Goal: Task Accomplishment & Management: Manage account settings

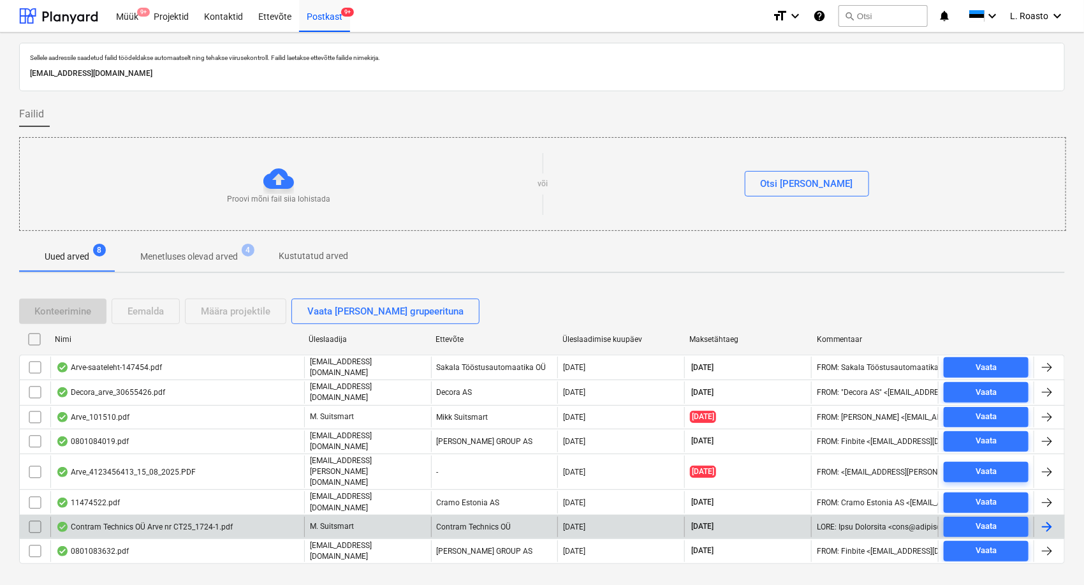
click at [247, 517] on div "Contram Technics OÜ Arve nr CT25_1724-1.pdf" at bounding box center [177, 527] width 254 height 20
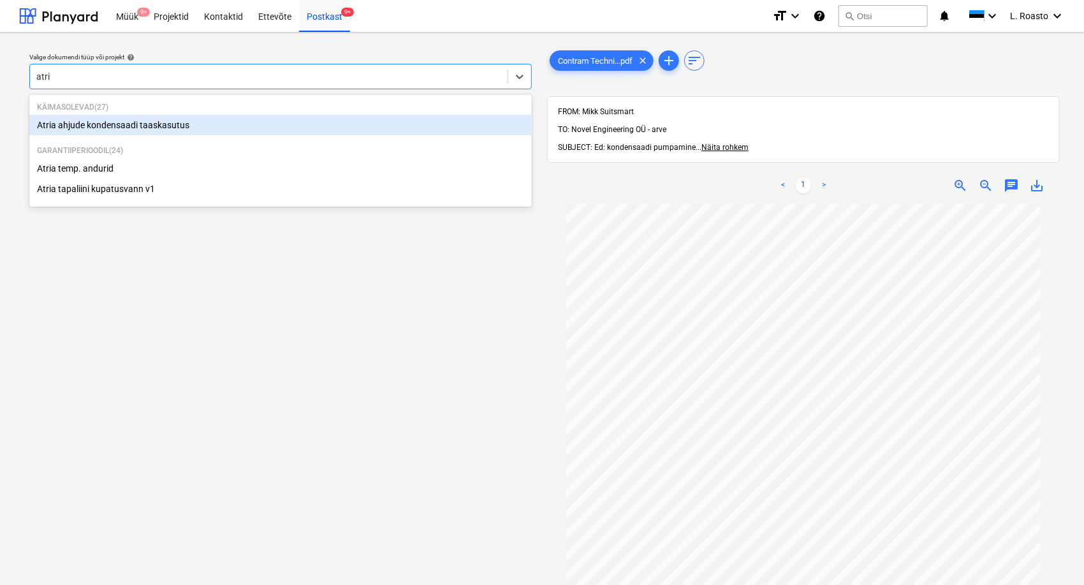
type input "atria"
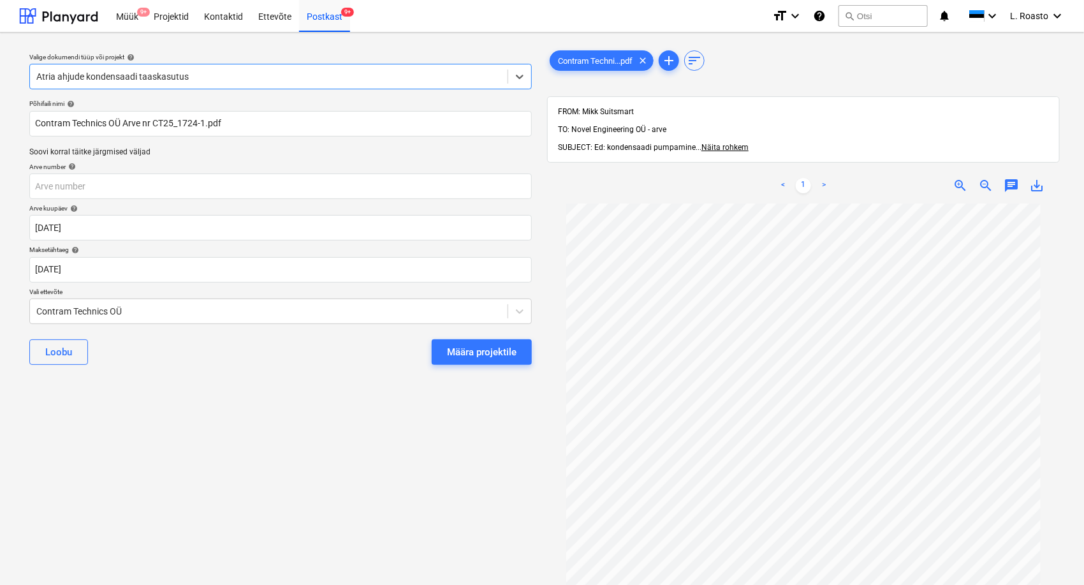
click at [491, 359] on button "Määra projektile" at bounding box center [482, 352] width 100 height 26
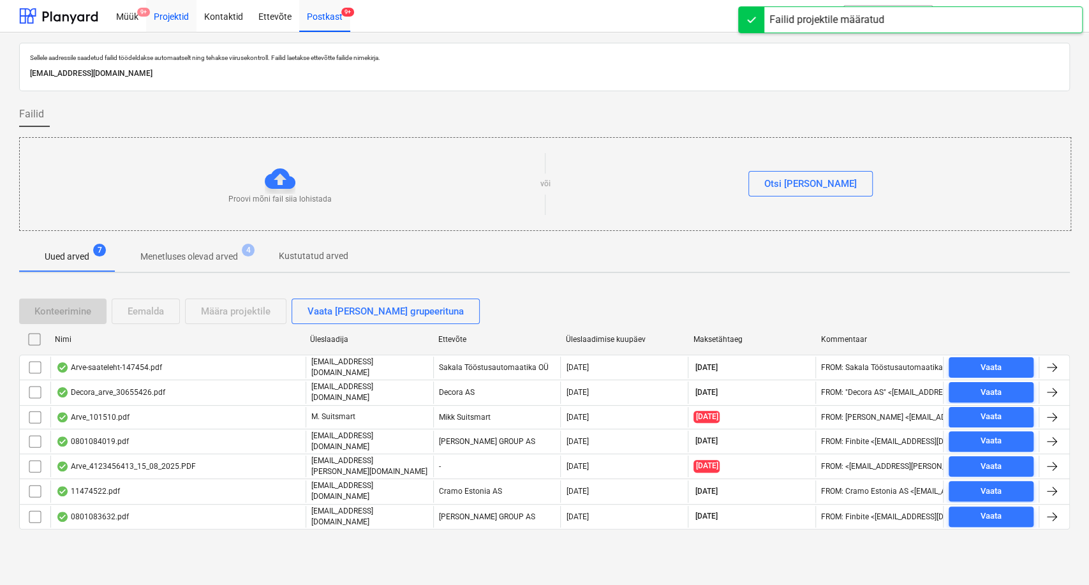
click at [182, 19] on div "Projektid" at bounding box center [171, 15] width 50 height 33
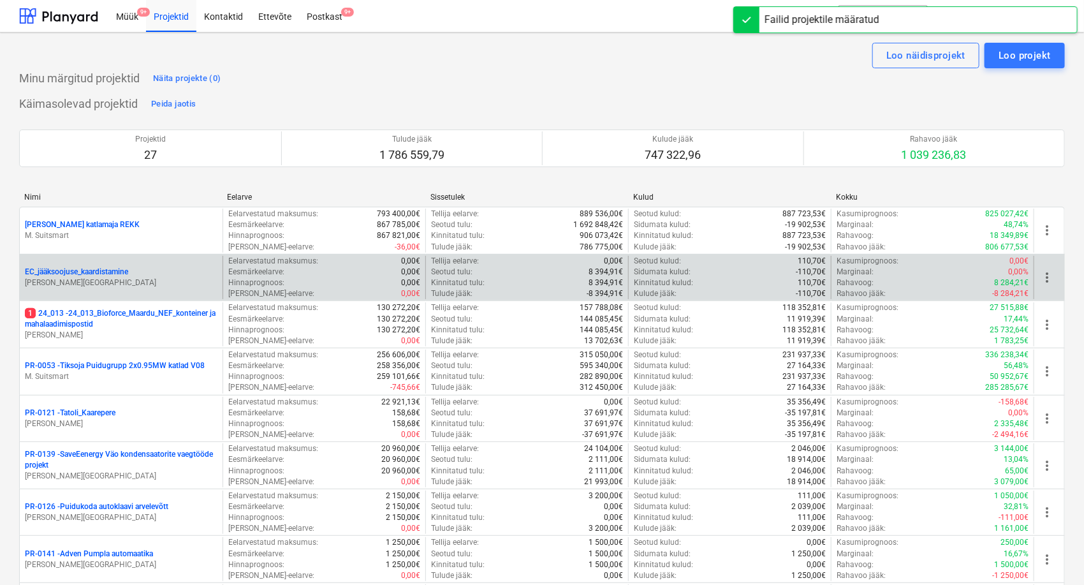
scroll to position [588, 0]
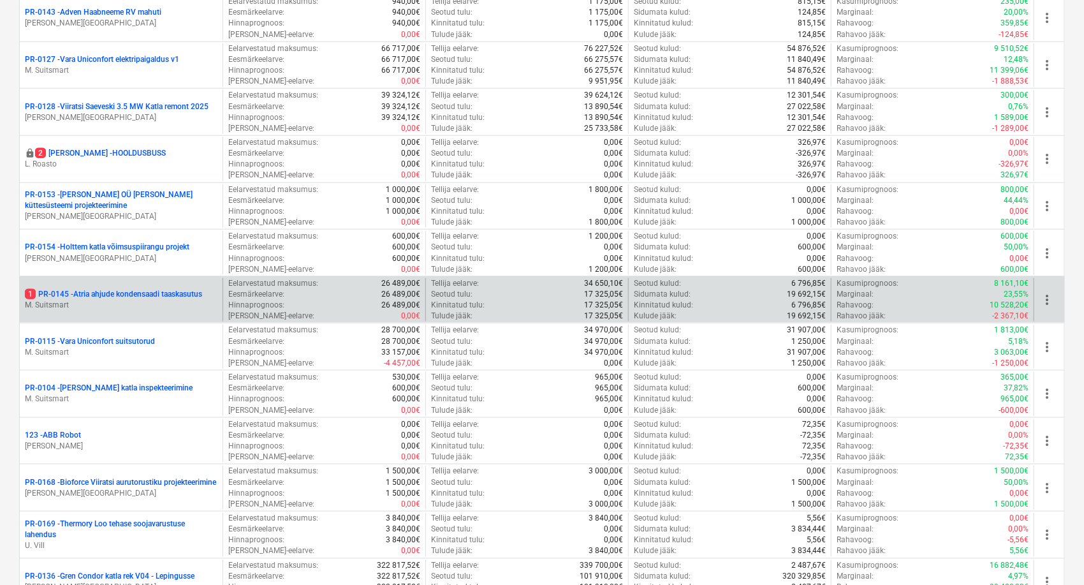
click at [138, 292] on p "1 PR-0145 - Atria ahjude kondensaadi taaskasutus" at bounding box center [113, 294] width 177 height 11
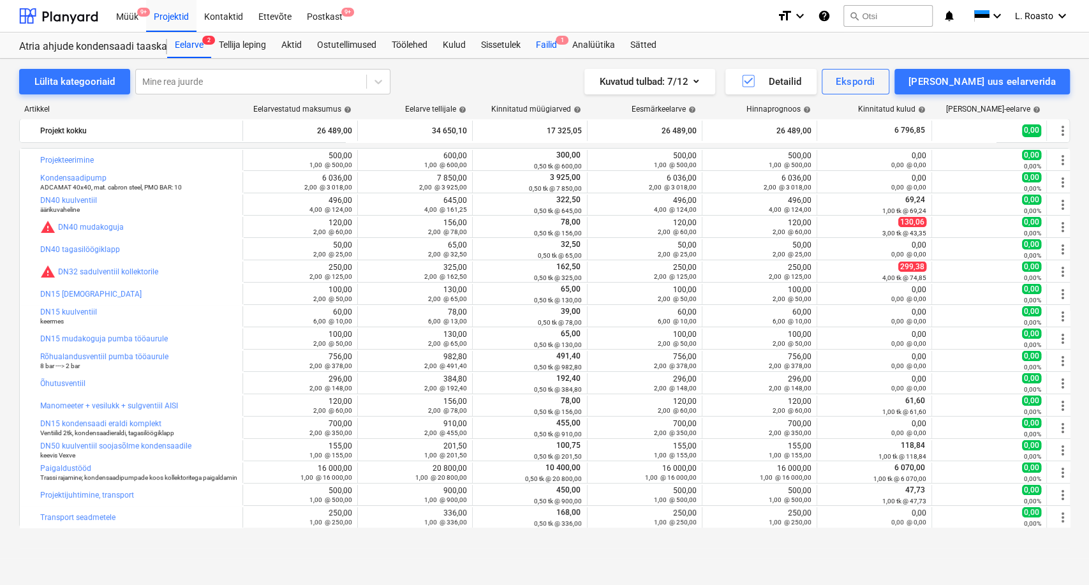
click at [547, 48] on div "Failid 1" at bounding box center [546, 46] width 36 height 26
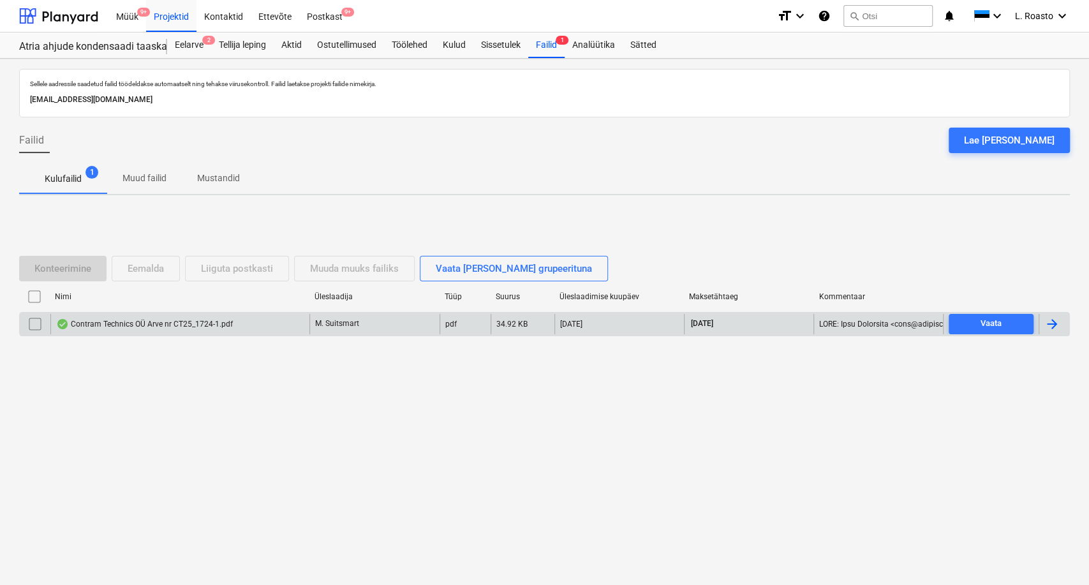
click at [1053, 321] on div at bounding box center [1051, 323] width 15 height 15
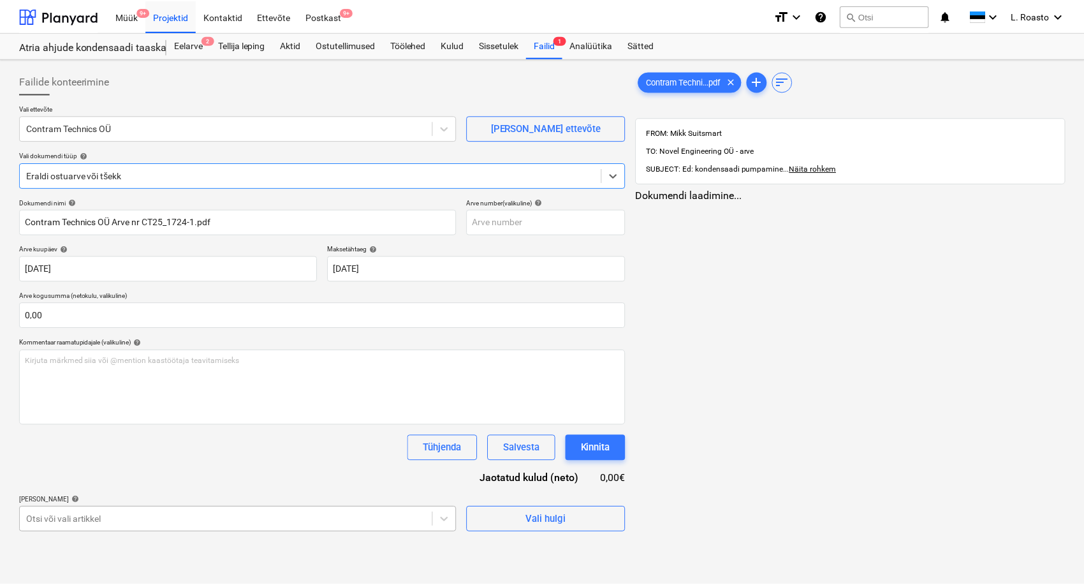
scroll to position [145, 0]
click at [143, 508] on body "Müük 9+ Projektid Kontaktid Ettevõte Postkast 9+ format_size keyboard_arrow_dow…" at bounding box center [542, 292] width 1084 height 585
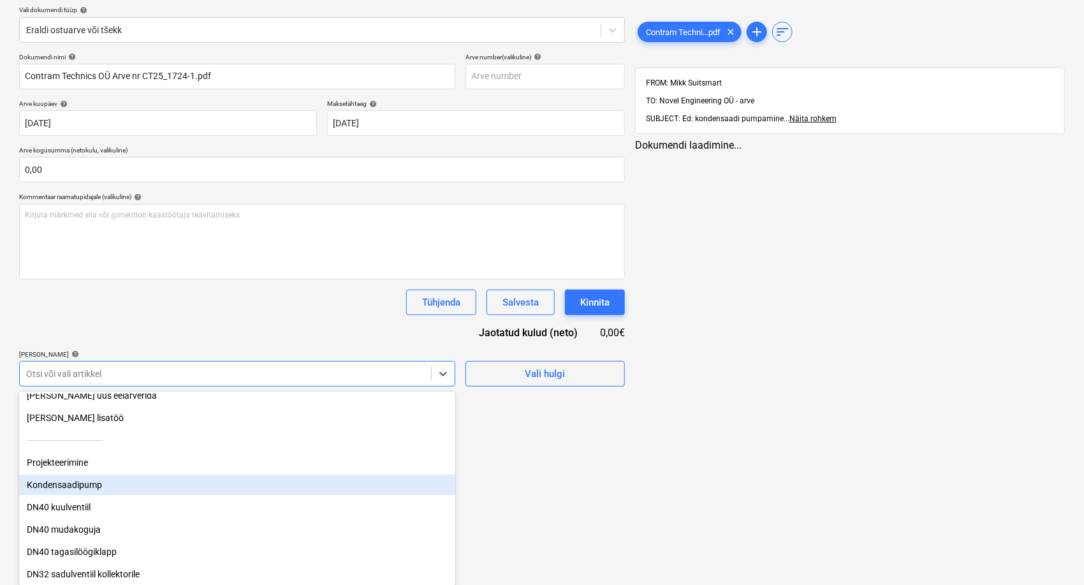
scroll to position [0, 0]
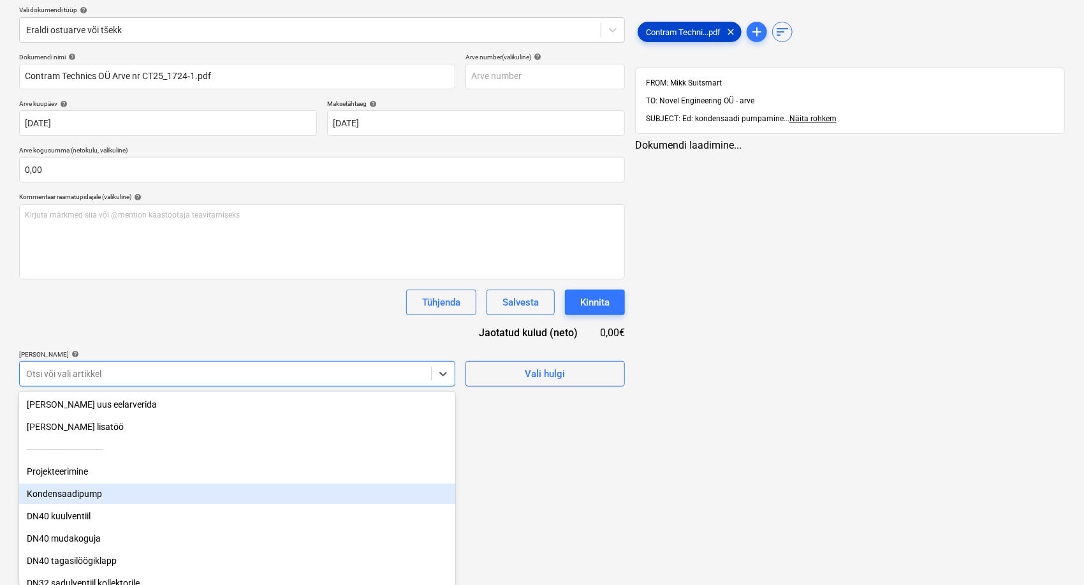
click at [681, 34] on div "Müük 9+ Projektid Kontaktid Ettevõte Postkast 9+ format_size keyboard_arrow_dow…" at bounding box center [542, 147] width 1084 height 585
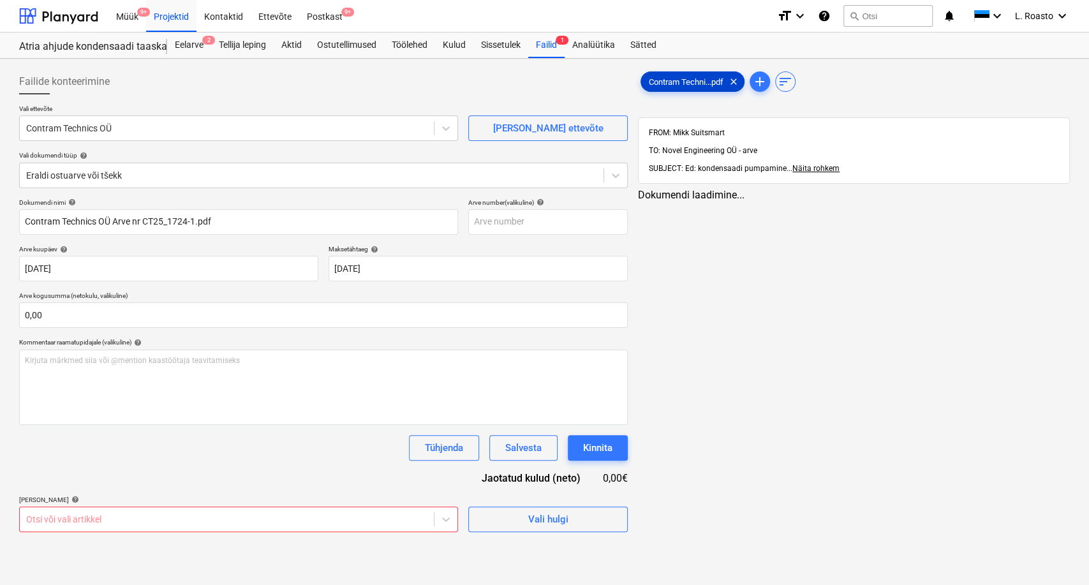
click at [688, 74] on div "Contram Techni...pdf clear" at bounding box center [692, 81] width 104 height 20
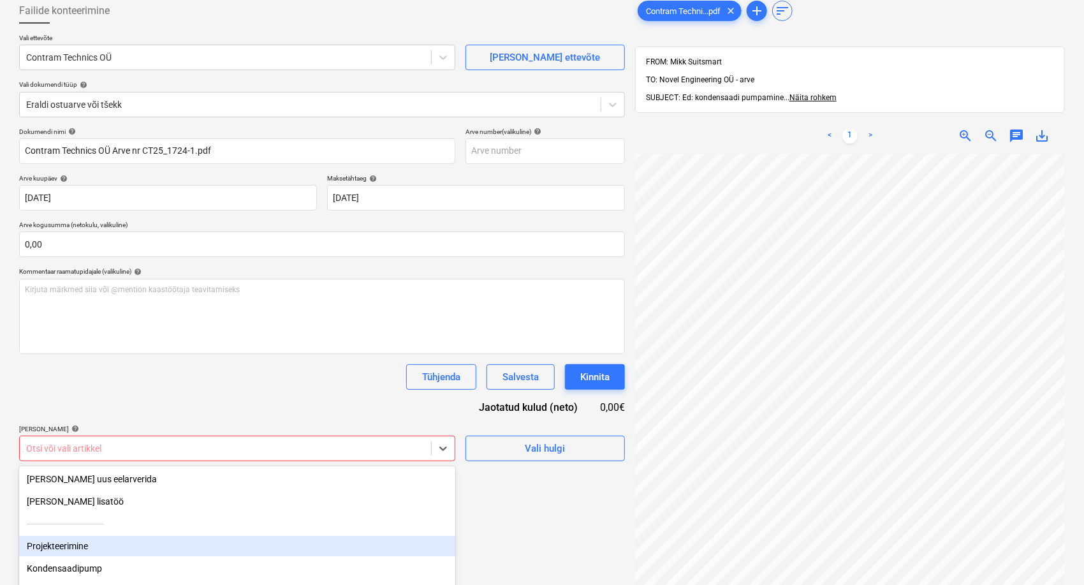
scroll to position [151, 0]
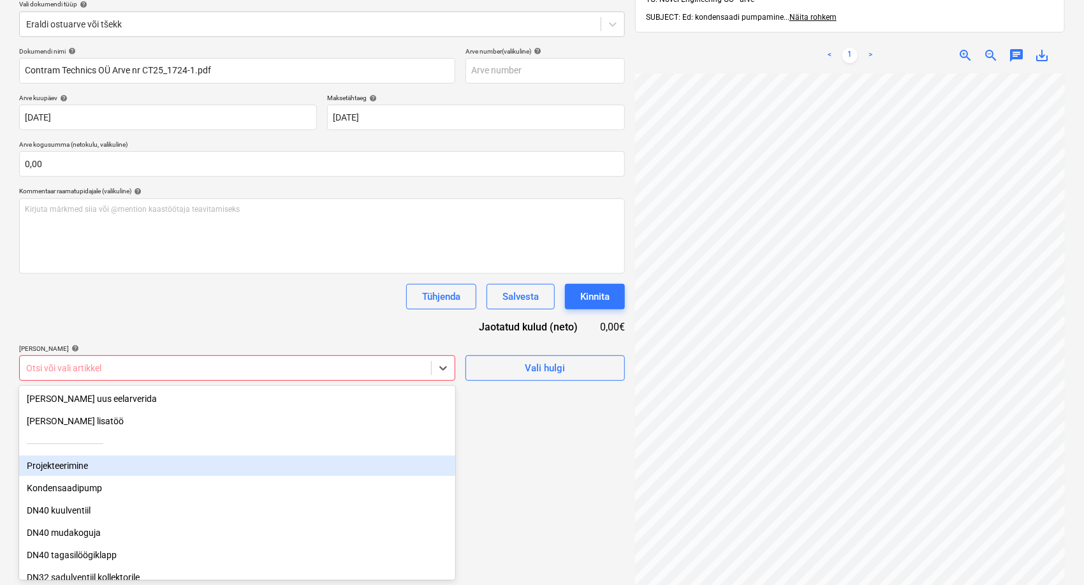
click at [92, 434] on body "Müük 9+ Projektid Kontaktid Ettevõte Postkast 9+ format_size keyboard_arrow_dow…" at bounding box center [542, 141] width 1084 height 585
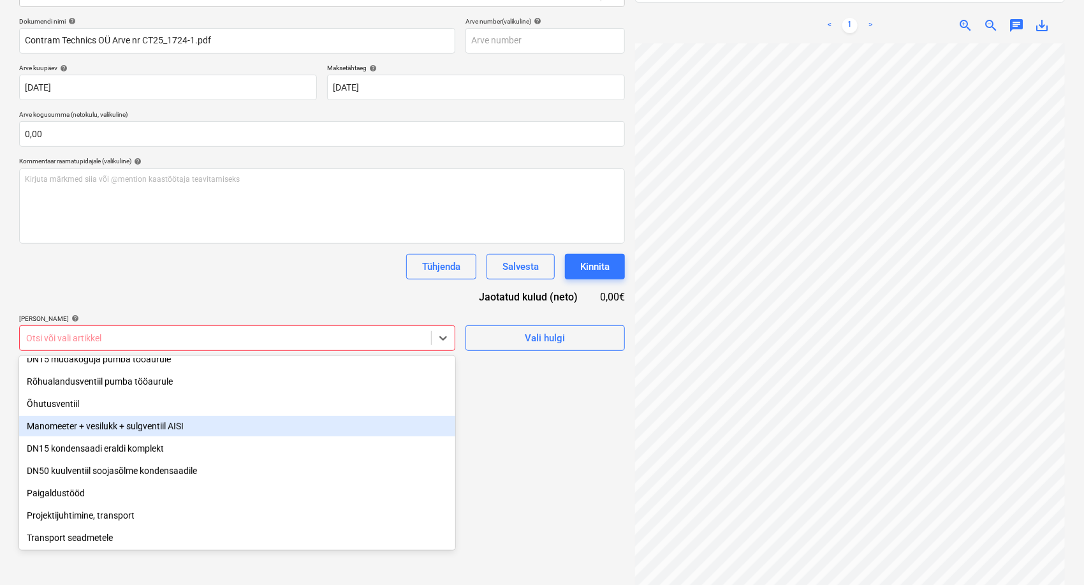
scroll to position [0, 0]
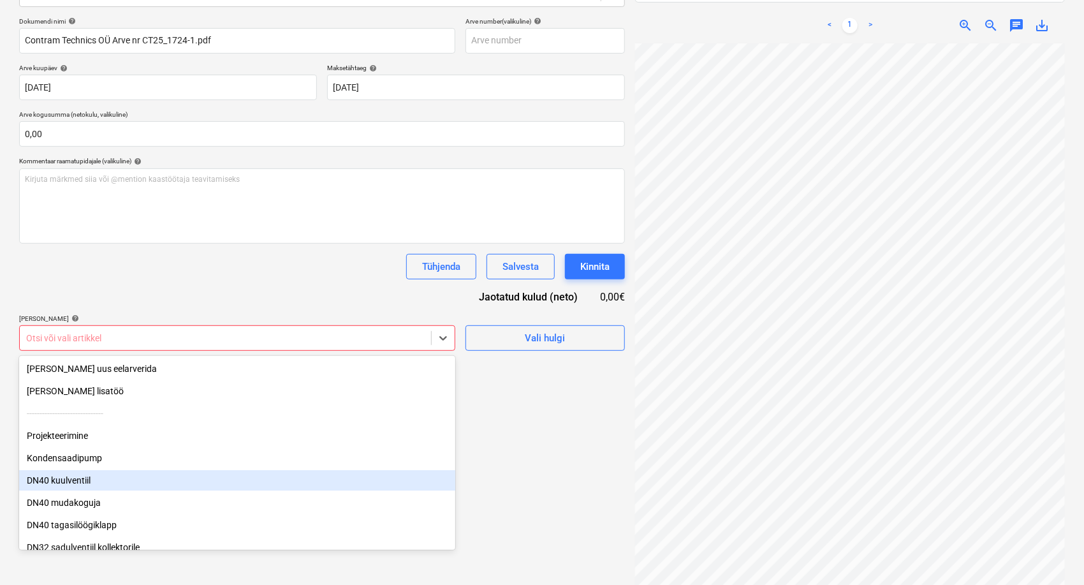
click at [89, 478] on div "DN40 kuulventiil" at bounding box center [237, 480] width 436 height 20
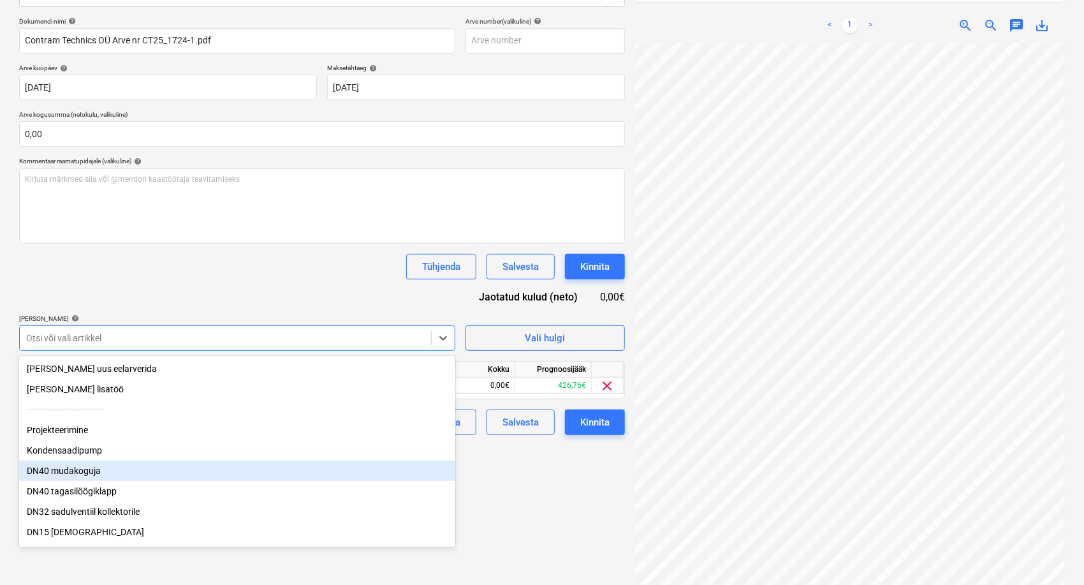
click at [93, 480] on div "DN40 mudakoguja" at bounding box center [237, 471] width 436 height 20
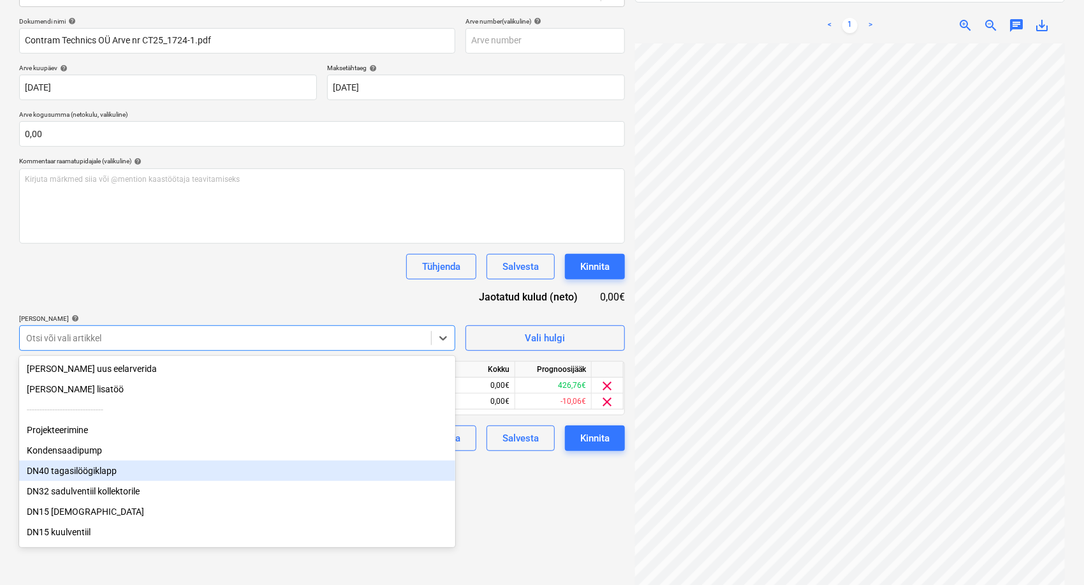
click at [94, 480] on div "DN40 tagasilöögiklapp" at bounding box center [237, 471] width 436 height 20
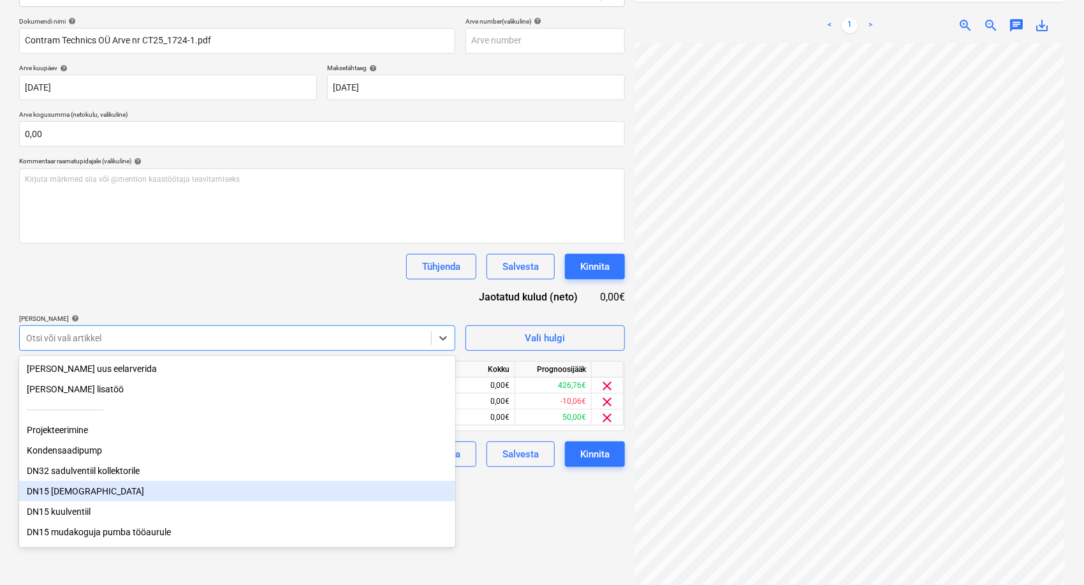
click at [80, 492] on div "DN15 [DEMOGRAPHIC_DATA]" at bounding box center [237, 491] width 436 height 20
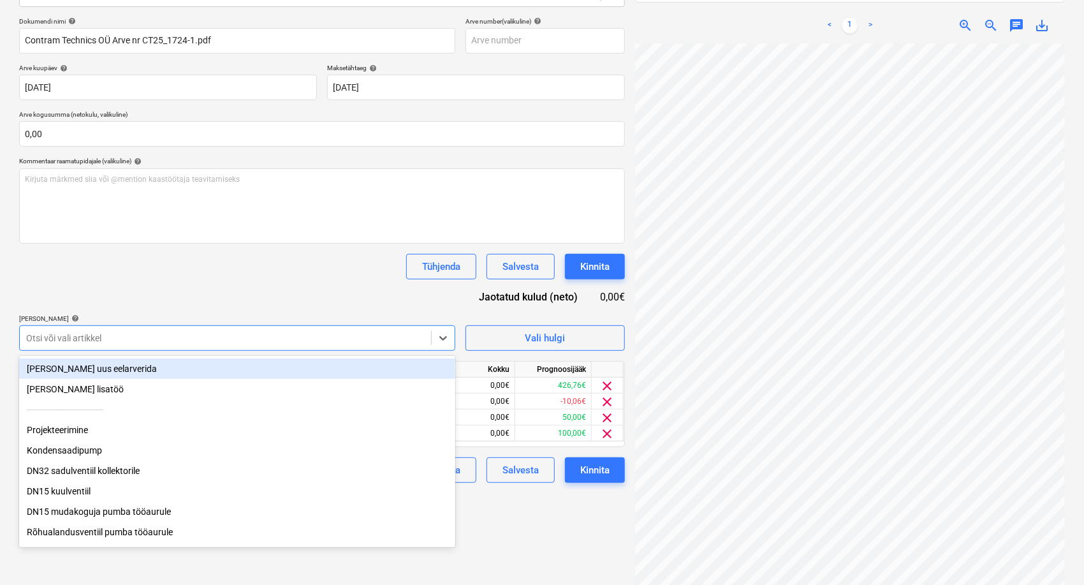
click at [80, 492] on div "DN15 kuulventiil" at bounding box center [237, 491] width 436 height 20
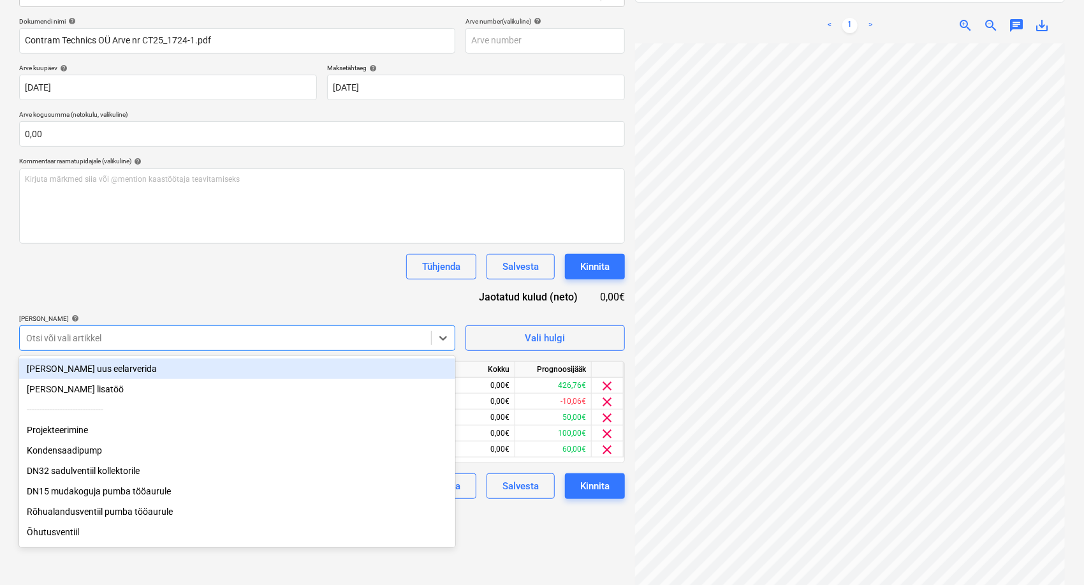
click at [80, 492] on div "DN15 mudakoguja pumba tööaurule" at bounding box center [237, 491] width 436 height 20
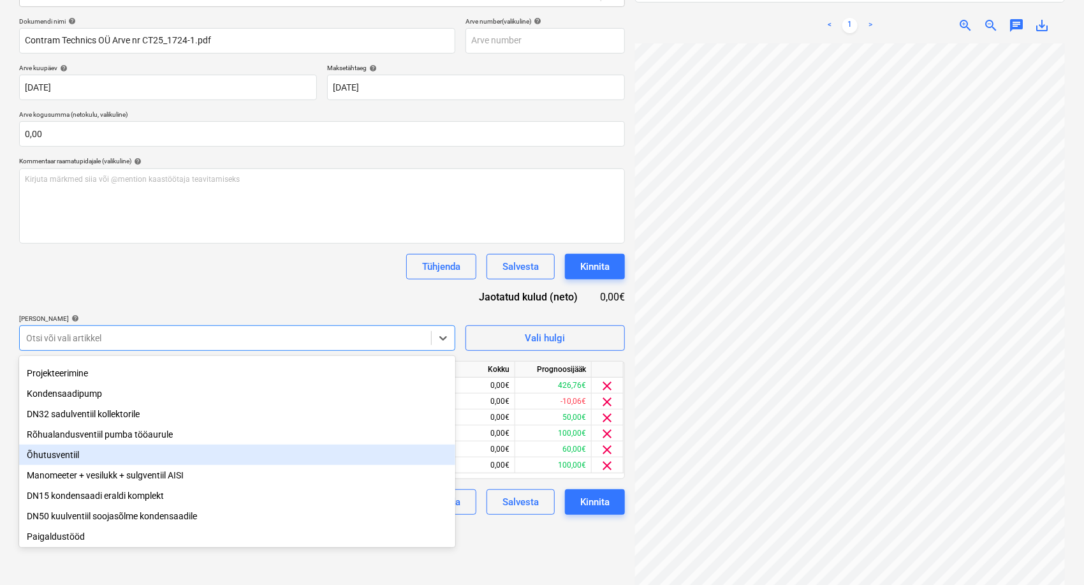
scroll to position [107, 0]
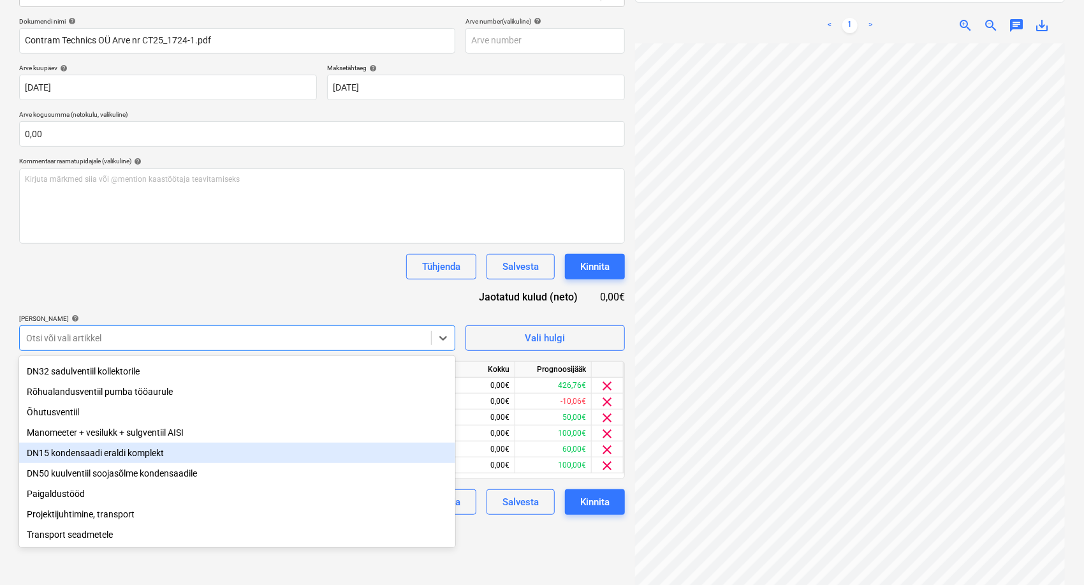
click at [127, 447] on div "DN15 kondensaadi eraldi komplekt" at bounding box center [237, 453] width 436 height 20
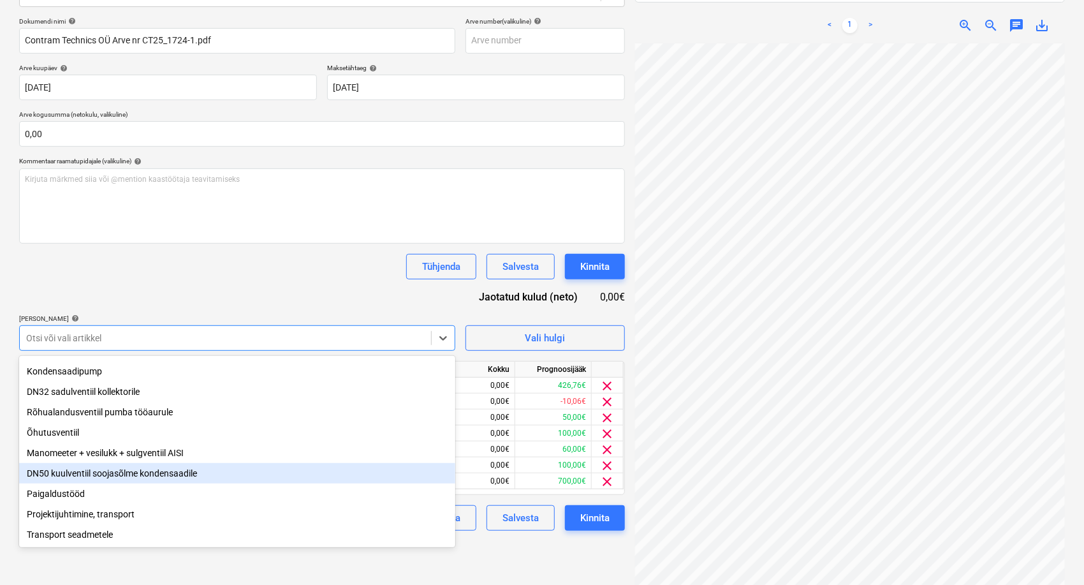
scroll to position [86, 0]
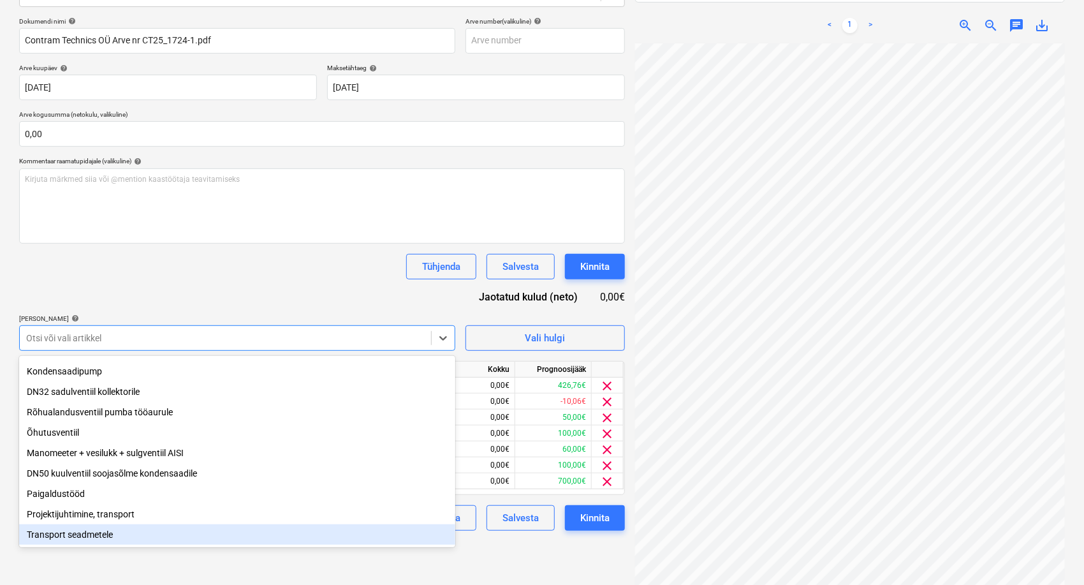
click at [108, 534] on div "Transport seadmetele" at bounding box center [237, 534] width 436 height 20
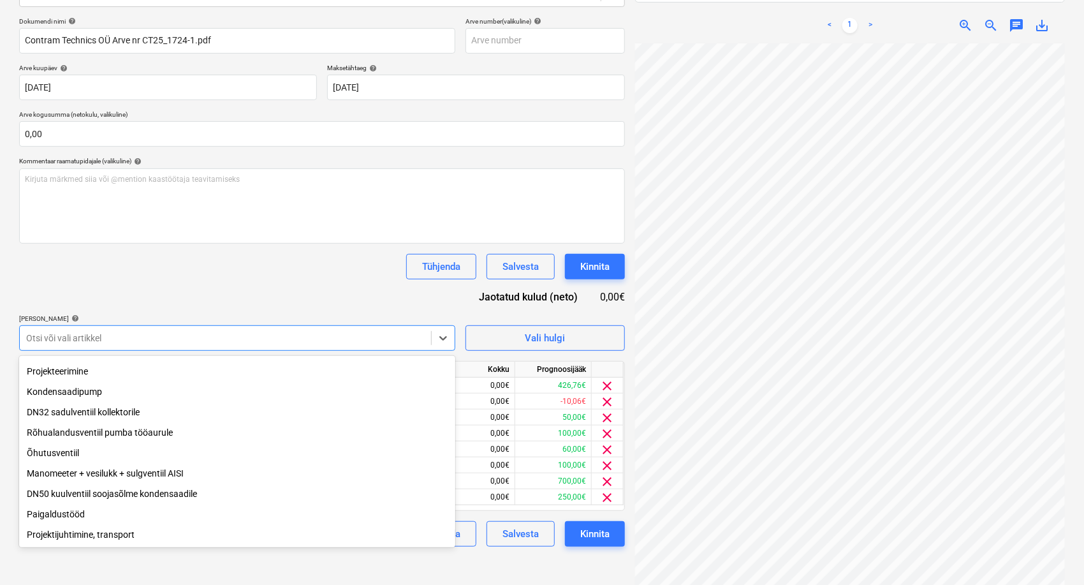
scroll to position [65, 0]
click at [133, 472] on div "Manomeeter + vesilukk + sulgventiil AISI" at bounding box center [237, 473] width 436 height 20
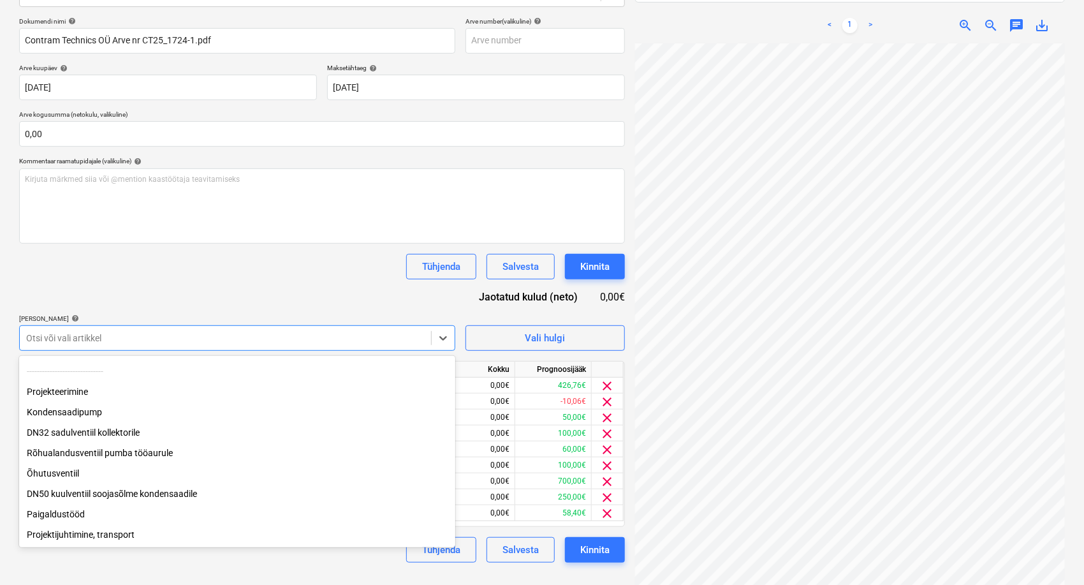
scroll to position [44, 0]
click at [290, 297] on div "Dokumendi nimi help Contram Technics OÜ Arve nr CT25_1724-1.pdf Arve number (va…" at bounding box center [322, 289] width 606 height 545
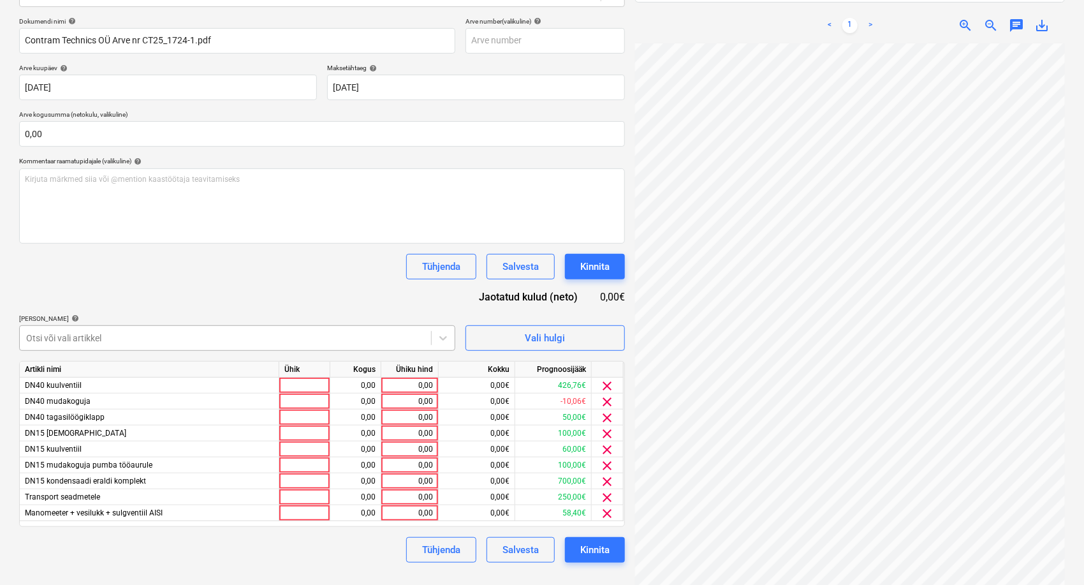
click at [235, 343] on div at bounding box center [225, 338] width 399 height 13
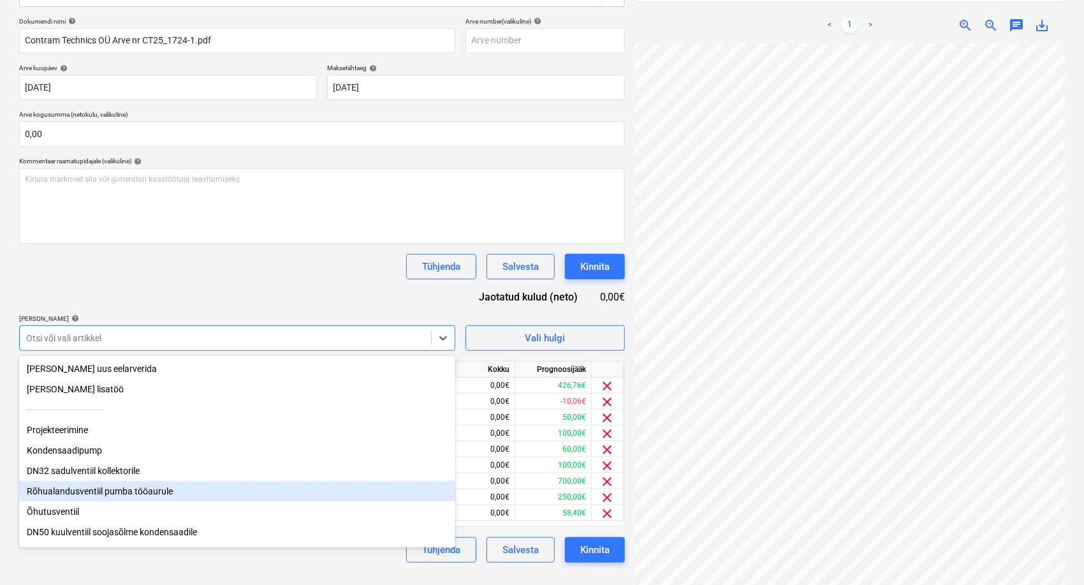
click at [202, 491] on div "Rõhualandusventiil pumba tööaurule" at bounding box center [237, 491] width 436 height 20
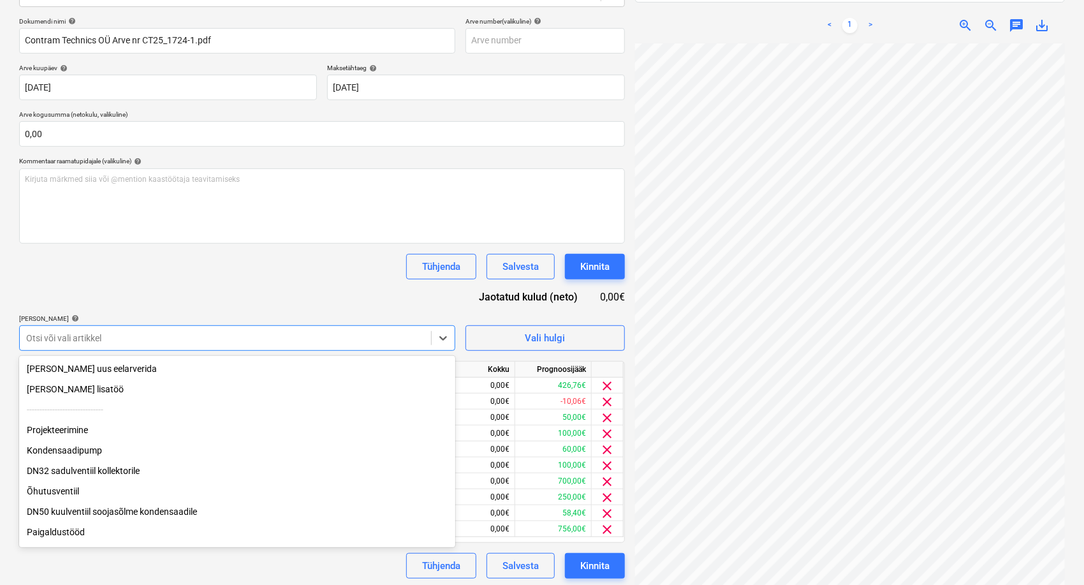
click at [87, 452] on div "Kondensaadipump" at bounding box center [237, 450] width 436 height 20
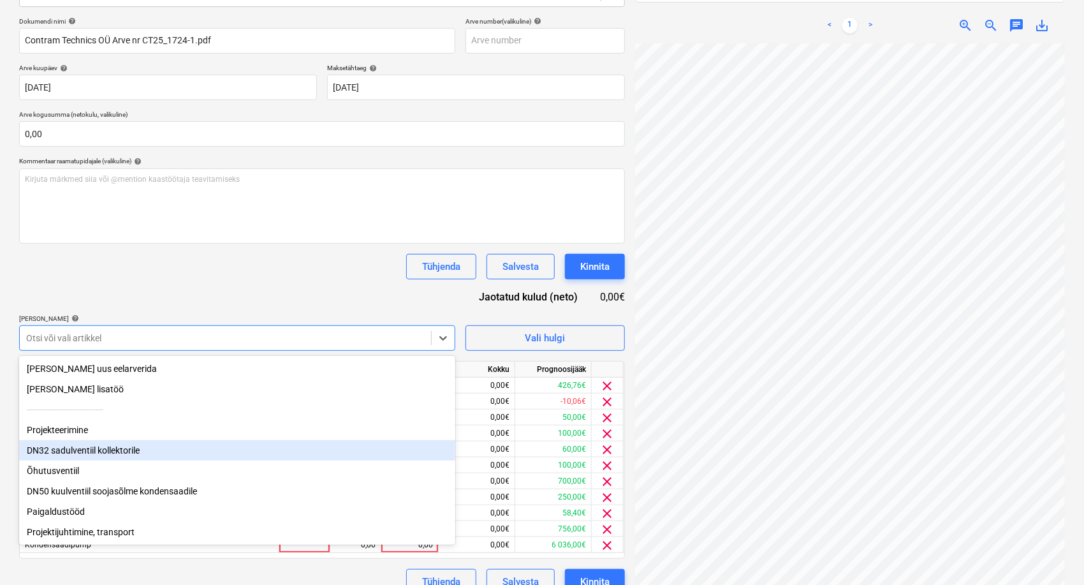
click at [112, 453] on div "DN32 sadulventiil kollektorile" at bounding box center [237, 450] width 436 height 20
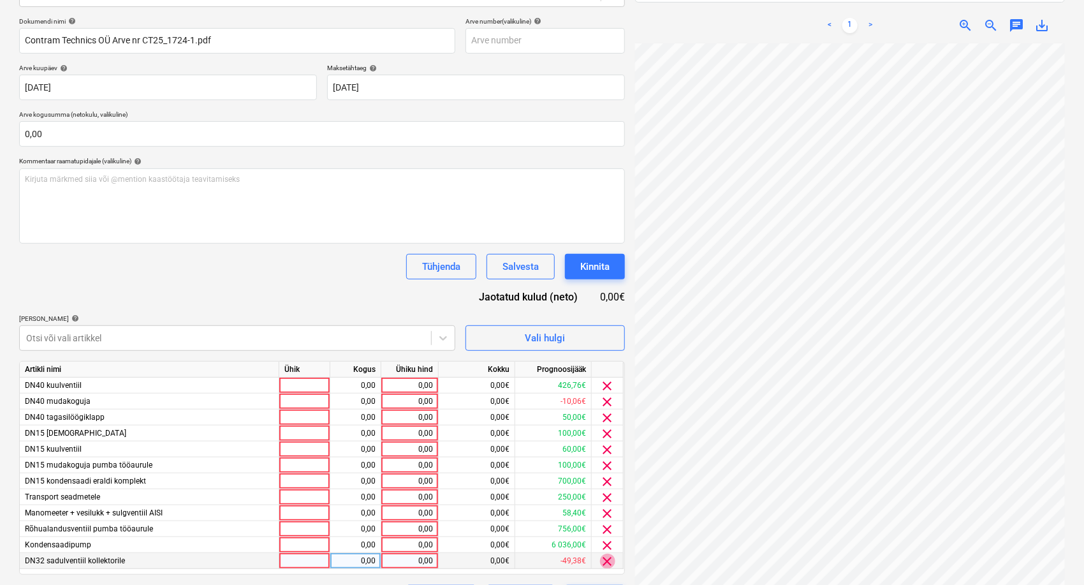
click at [608, 561] on span "clear" at bounding box center [607, 561] width 15 height 15
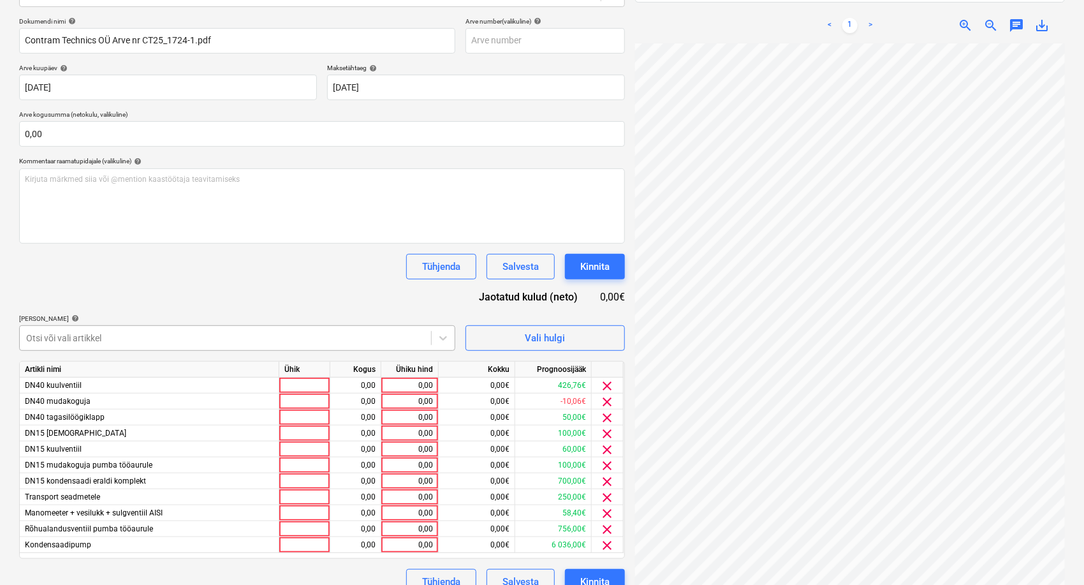
click at [231, 334] on div at bounding box center [225, 338] width 399 height 13
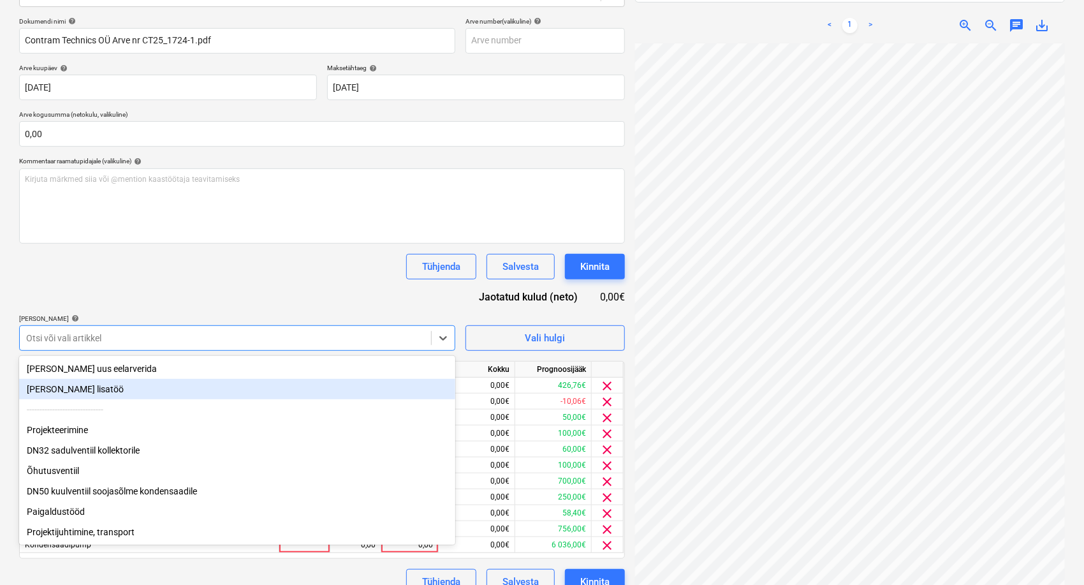
click at [269, 267] on div "Tühjenda Salvesta Kinnita" at bounding box center [322, 267] width 606 height 26
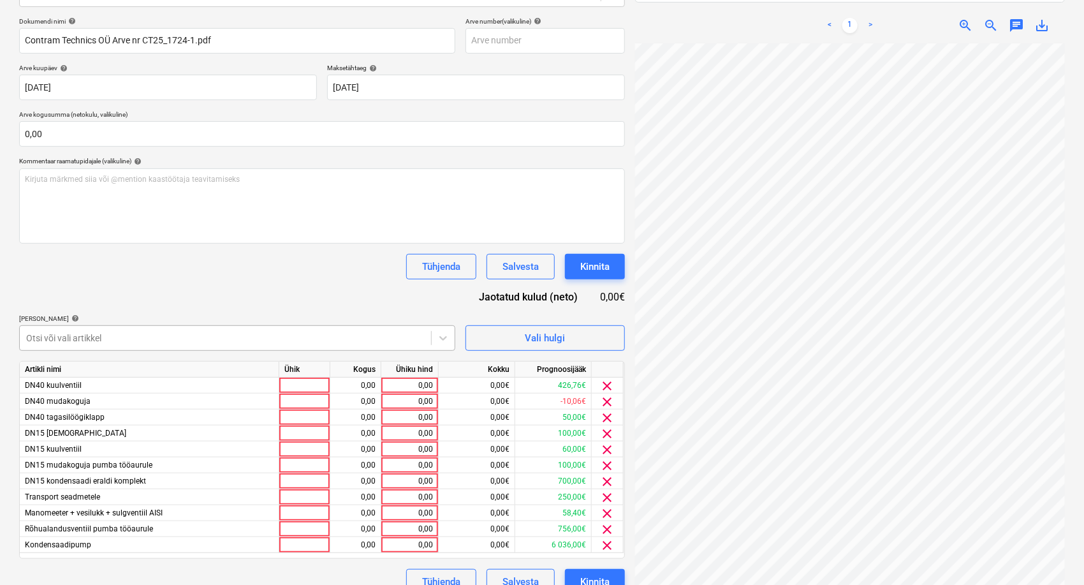
click at [393, 333] on div at bounding box center [225, 338] width 399 height 13
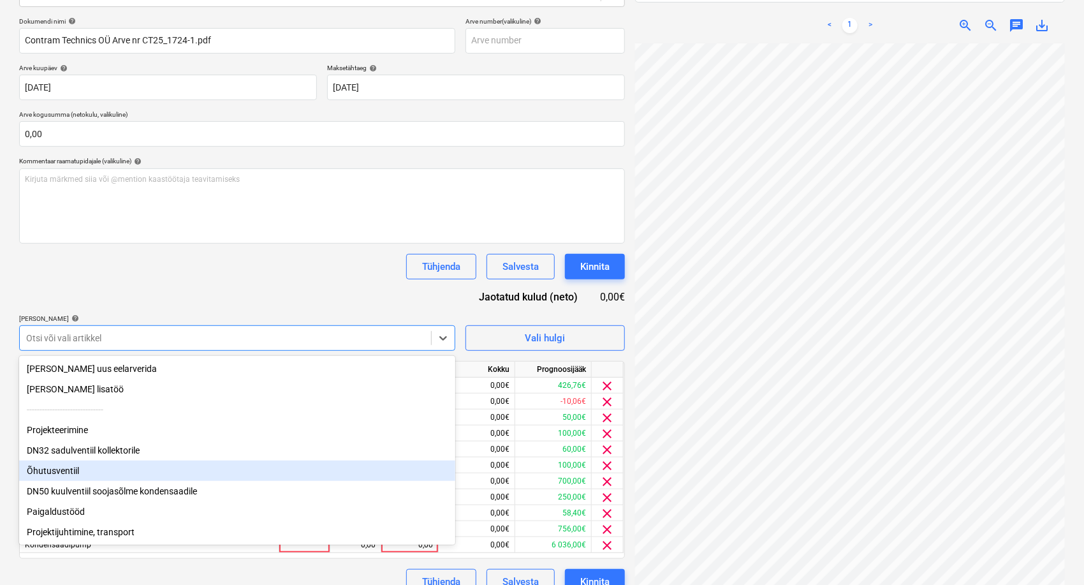
scroll to position [2, 0]
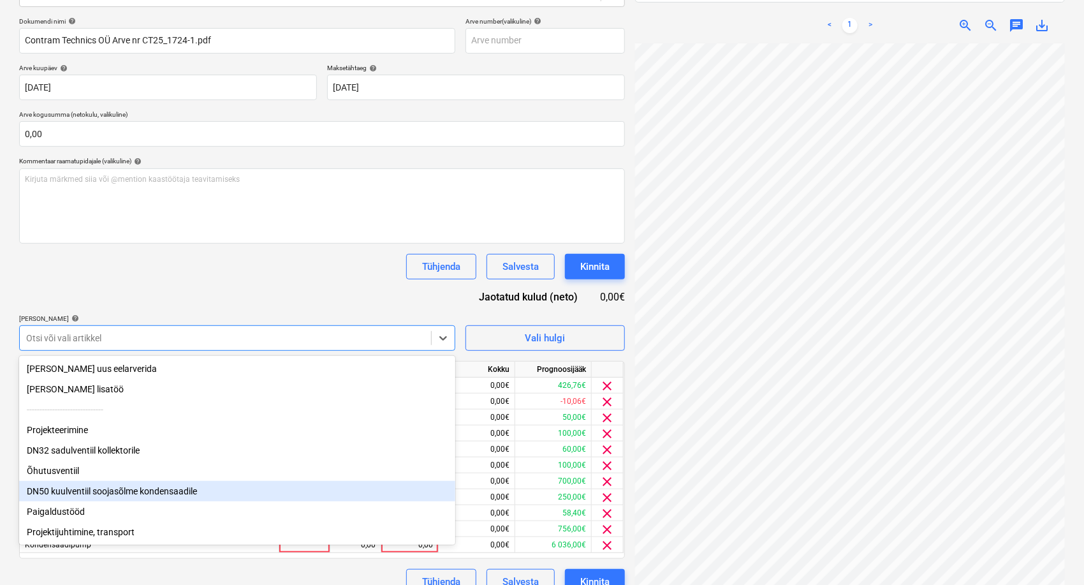
click at [99, 496] on div "DN50 kuulventiil soojasõlme kondensaadile" at bounding box center [237, 491] width 436 height 20
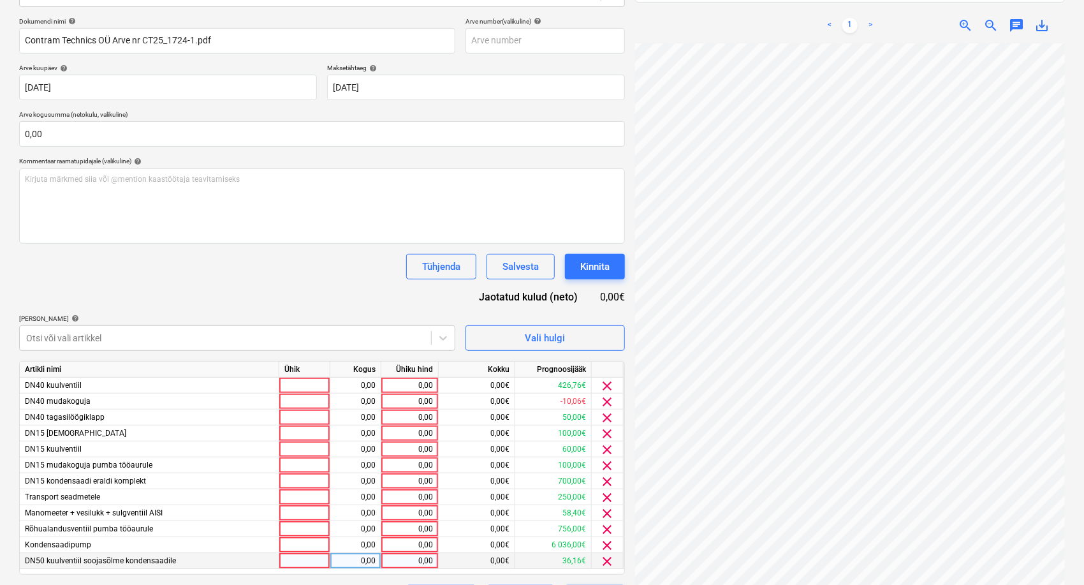
click at [612, 556] on span "clear" at bounding box center [607, 561] width 15 height 15
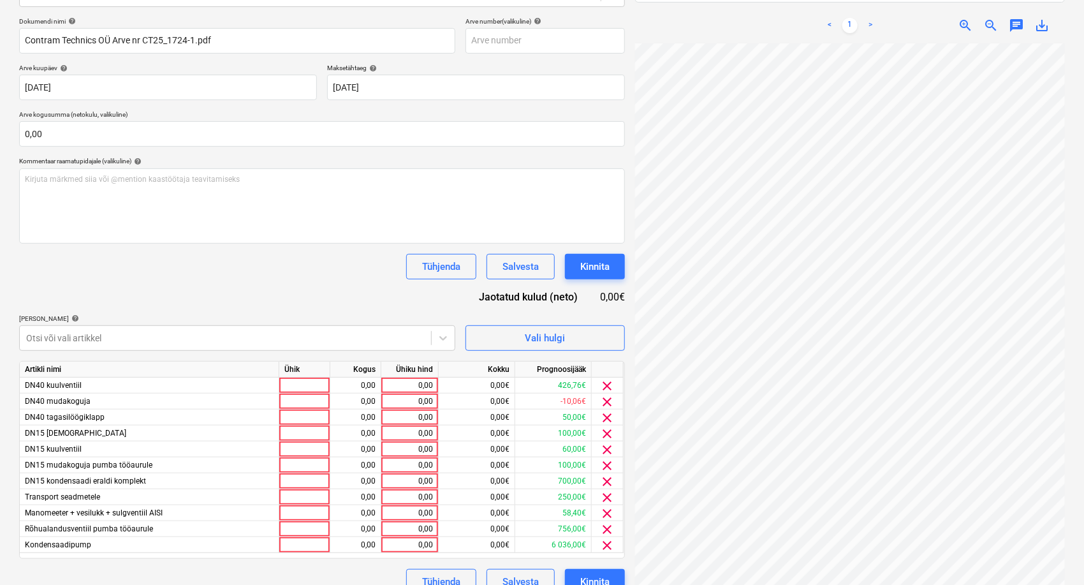
click at [246, 324] on p "[PERSON_NAME] artiklid help" at bounding box center [237, 319] width 436 height 11
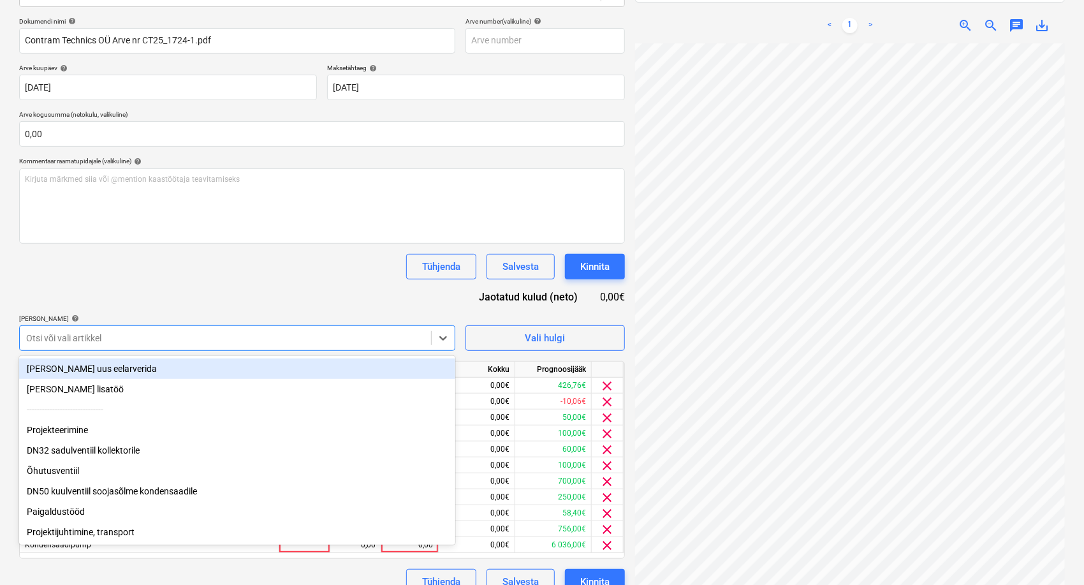
click at [245, 343] on div at bounding box center [225, 338] width 399 height 13
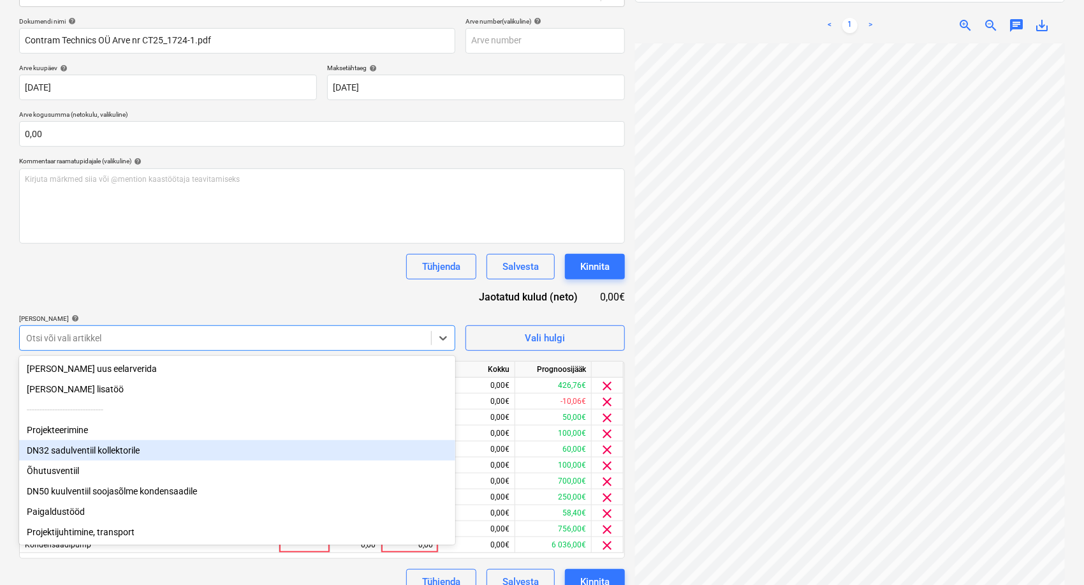
scroll to position [2, 0]
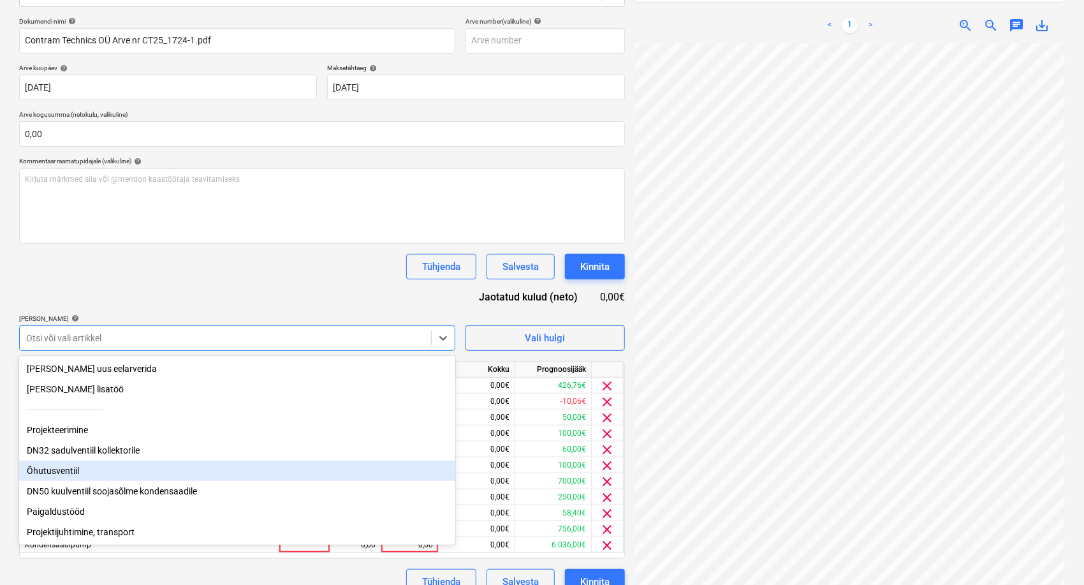
click at [96, 475] on div "Õhutusventiil" at bounding box center [237, 471] width 436 height 20
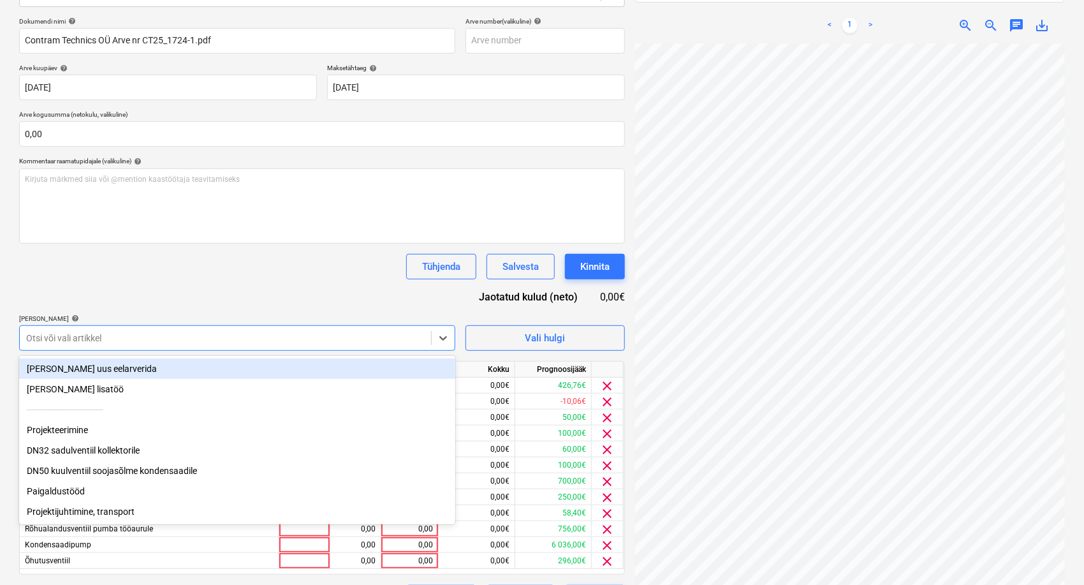
click at [235, 278] on div "Tühjenda Salvesta Kinnita" at bounding box center [322, 267] width 606 height 26
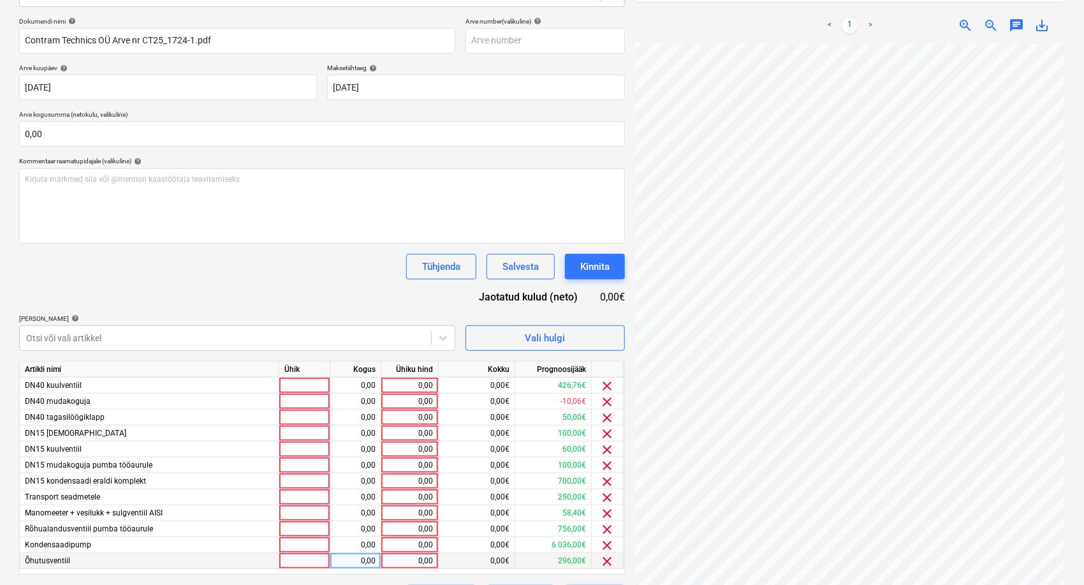
click at [421, 561] on div "0,00" at bounding box center [410, 561] width 47 height 16
type input "296"
click at [421, 524] on div "0,00" at bounding box center [410, 529] width 47 height 16
type input "756"
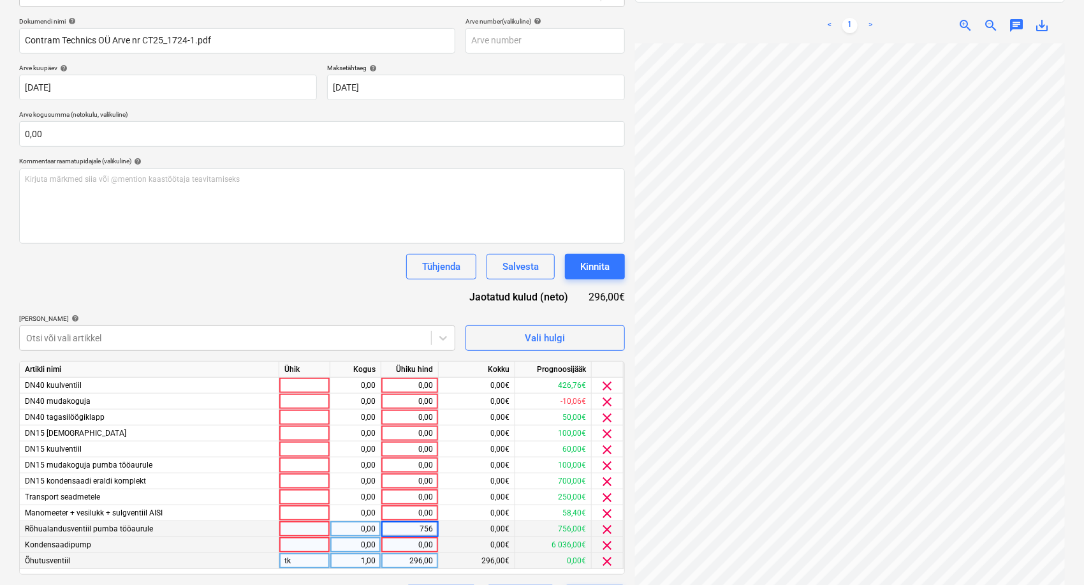
click at [414, 545] on div "0,00" at bounding box center [410, 545] width 47 height 16
type input "6036"
click at [379, 270] on div "Tühjenda Salvesta Kinnita" at bounding box center [322, 267] width 606 height 26
click at [415, 499] on div "0,00" at bounding box center [410, 497] width 47 height 16
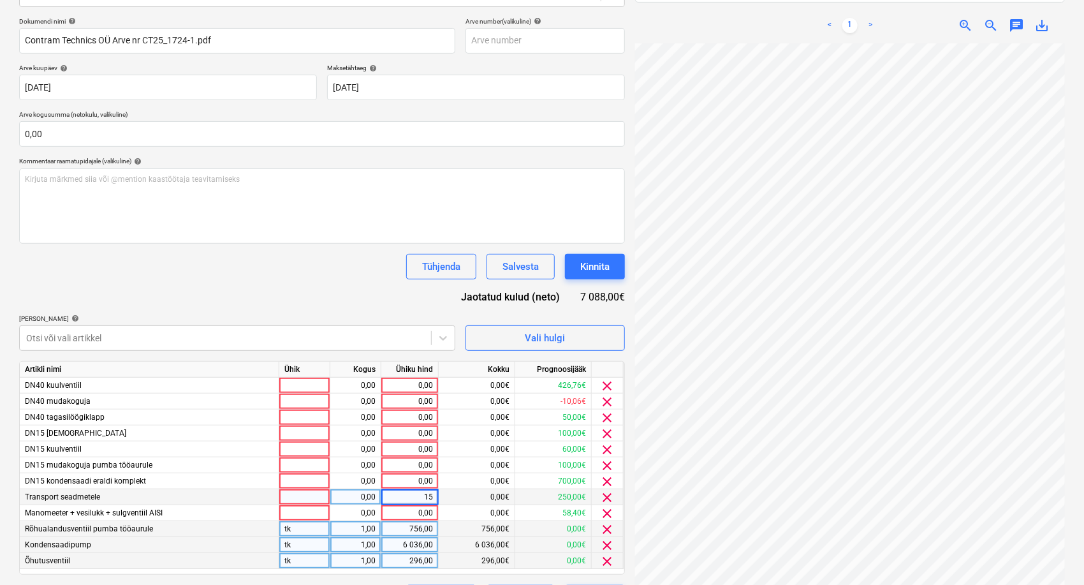
type input "150"
click at [360, 258] on div "Tühjenda Salvesta Kinnita" at bounding box center [322, 267] width 606 height 26
click at [608, 514] on span "clear" at bounding box center [607, 513] width 15 height 15
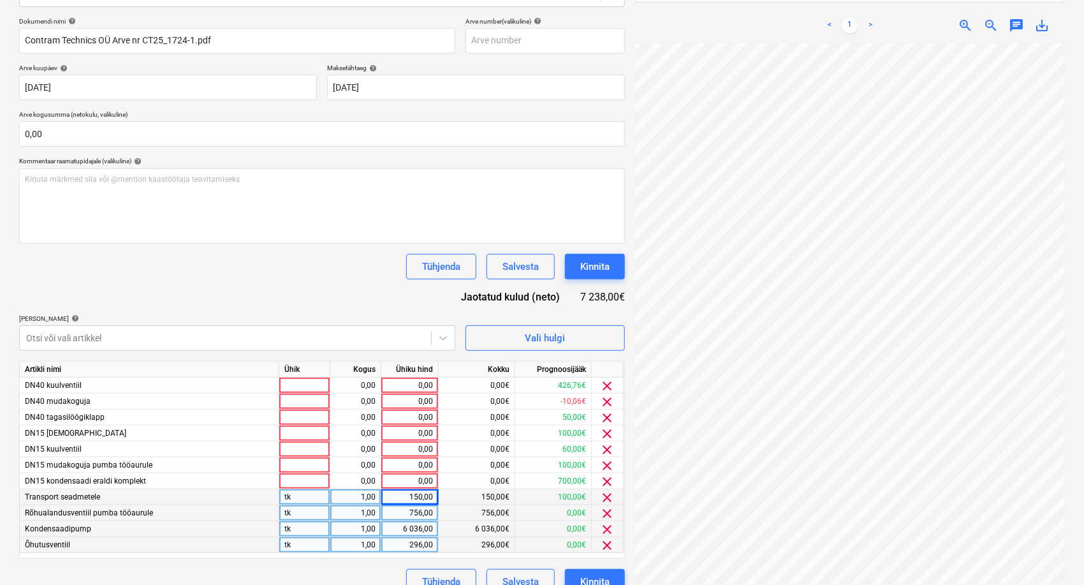
click at [351, 276] on div "Tühjenda Salvesta Kinnita" at bounding box center [322, 267] width 606 height 26
click at [610, 398] on span "clear" at bounding box center [607, 401] width 15 height 15
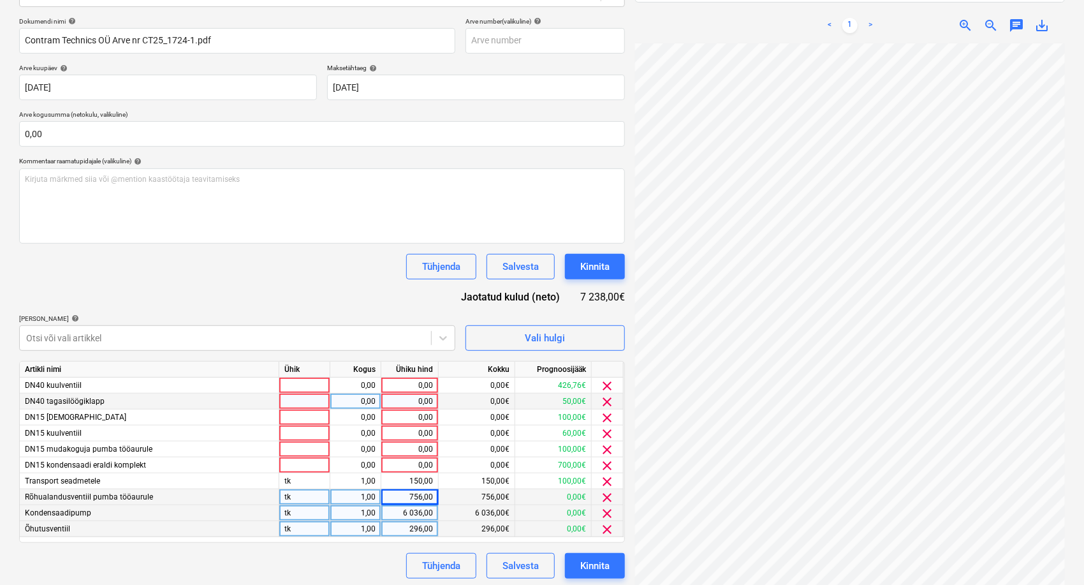
click at [406, 394] on div "0,00" at bounding box center [410, 402] width 47 height 16
type input "50"
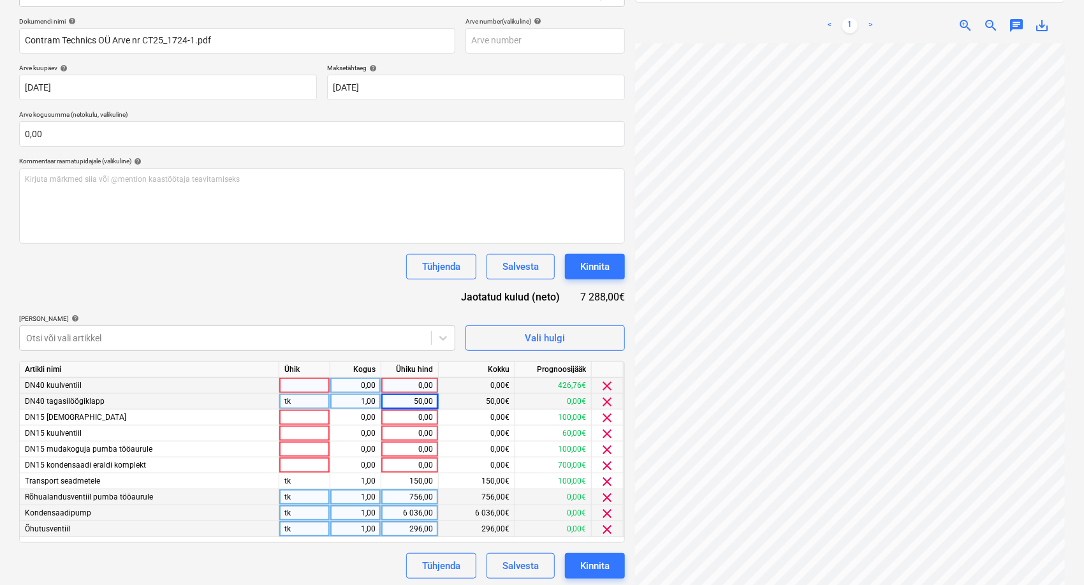
click at [415, 384] on div "0,00" at bounding box center [410, 386] width 47 height 16
type input "496"
click at [383, 322] on p "[PERSON_NAME] artiklid help" at bounding box center [237, 319] width 436 height 11
click at [292, 295] on div "Dokumendi nimi help Contram Technics OÜ Arve nr CT25_1724-1.pdf Arve number (va…" at bounding box center [322, 297] width 606 height 561
click at [424, 420] on div "0,00" at bounding box center [410, 417] width 47 height 16
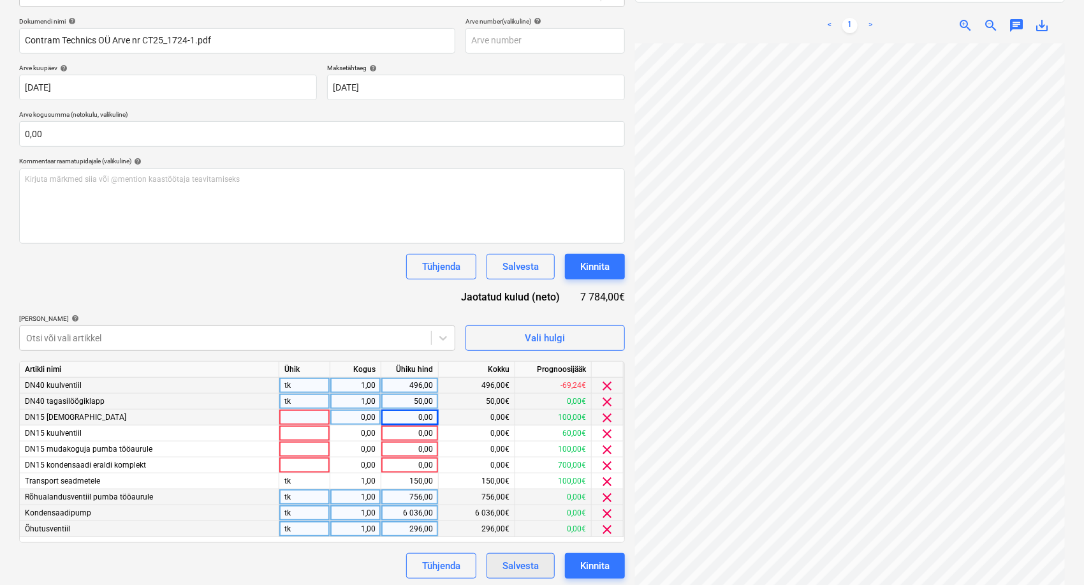
click at [524, 570] on div "Salvesta" at bounding box center [521, 565] width 36 height 17
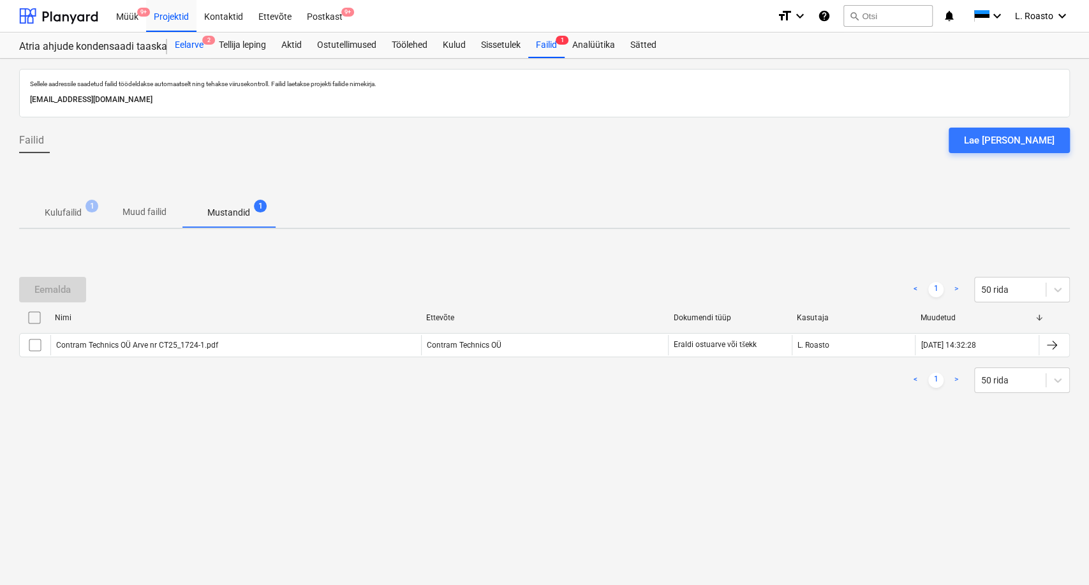
click at [195, 50] on div "Eelarve 2" at bounding box center [189, 46] width 44 height 26
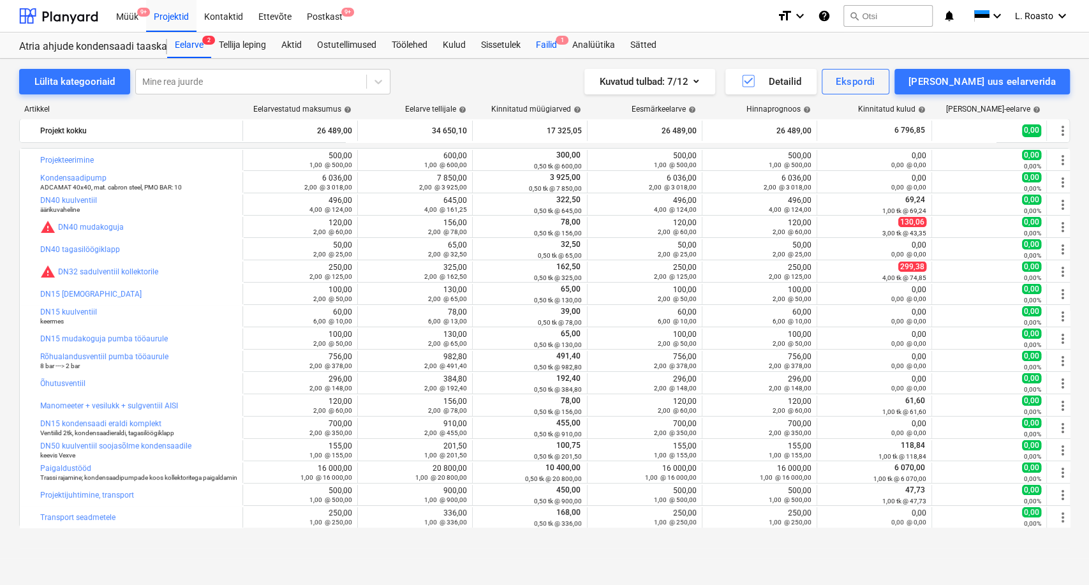
click at [557, 52] on div "Failid 1" at bounding box center [546, 46] width 36 height 26
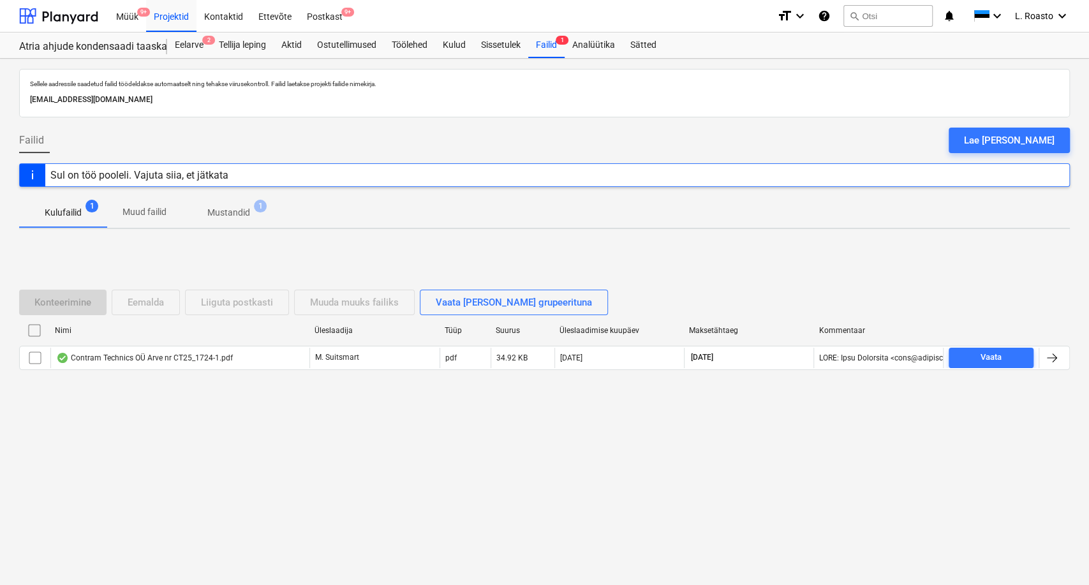
click at [1073, 351] on div "Sellele aadressile saadetud failid töödeldakse automaatselt ning tehakse viirus…" at bounding box center [544, 322] width 1089 height 526
click at [210, 201] on span "Mustandid 1" at bounding box center [229, 212] width 94 height 23
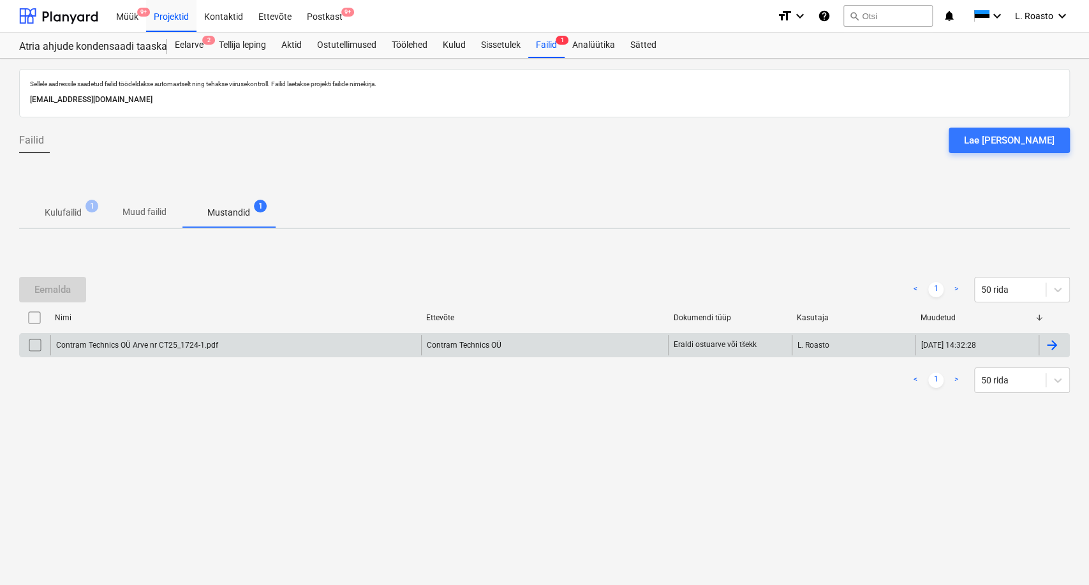
click at [1048, 335] on div at bounding box center [1053, 345] width 31 height 20
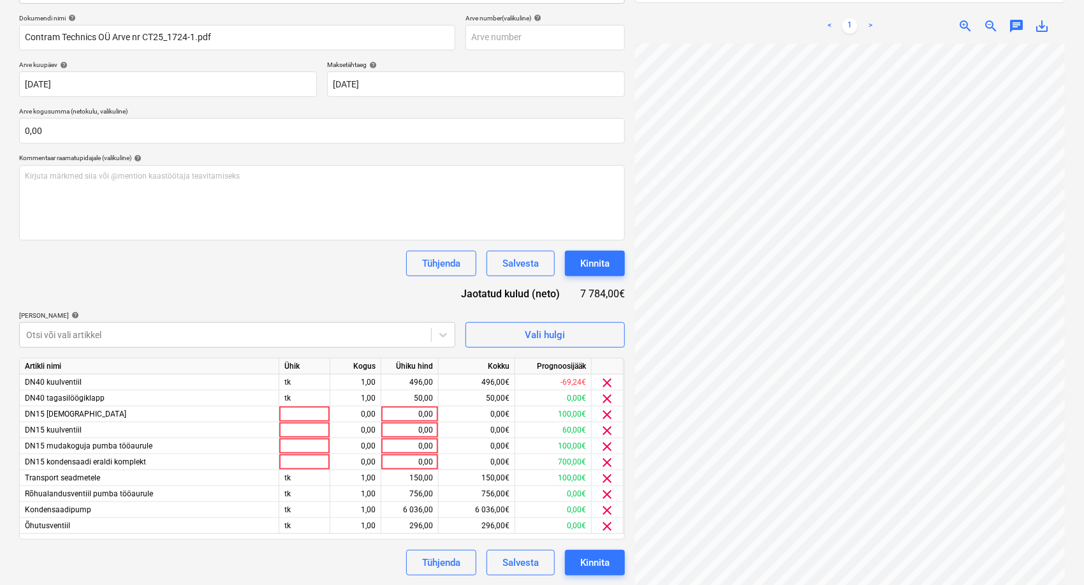
scroll to position [48, 43]
click at [337, 279] on div "Dokumendi nimi help Contram Technics OÜ Arve nr CT25_1724-1.pdf Arve number (va…" at bounding box center [322, 294] width 606 height 561
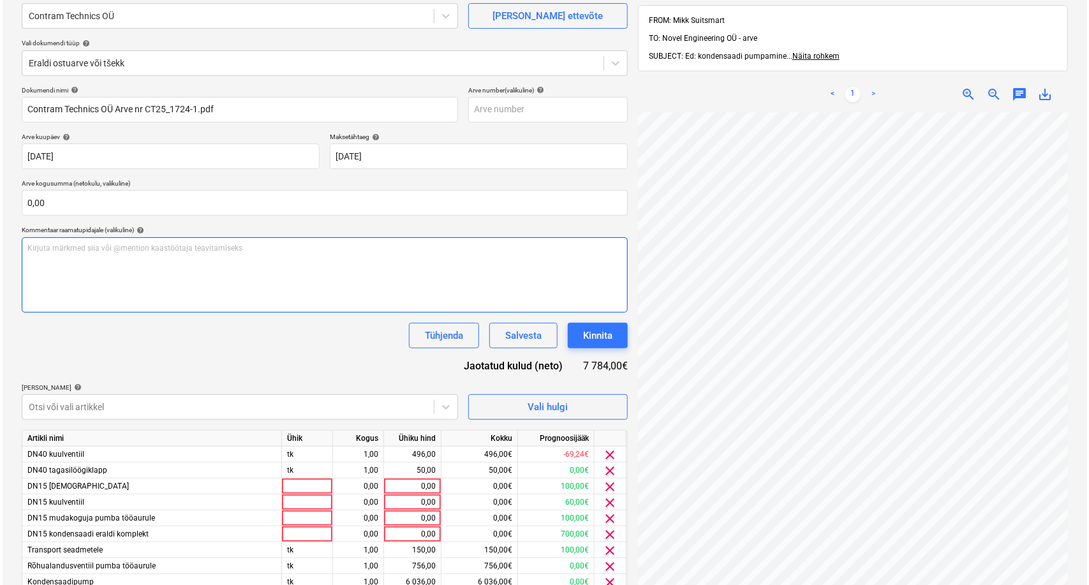
scroll to position [0, 0]
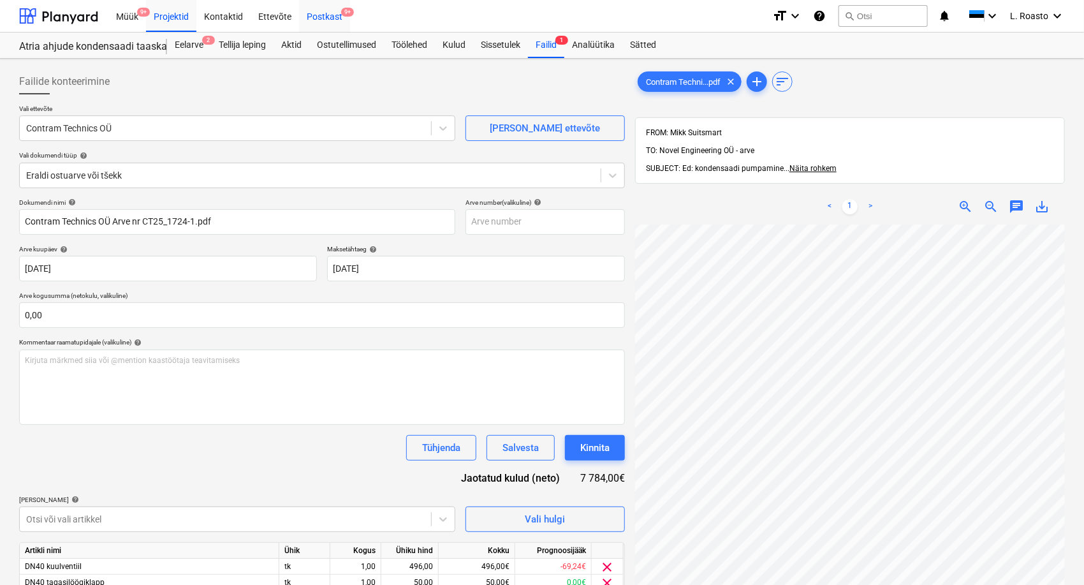
click at [302, 16] on div "Postkast 9+" at bounding box center [324, 15] width 51 height 33
